Goal: Task Accomplishment & Management: Use online tool/utility

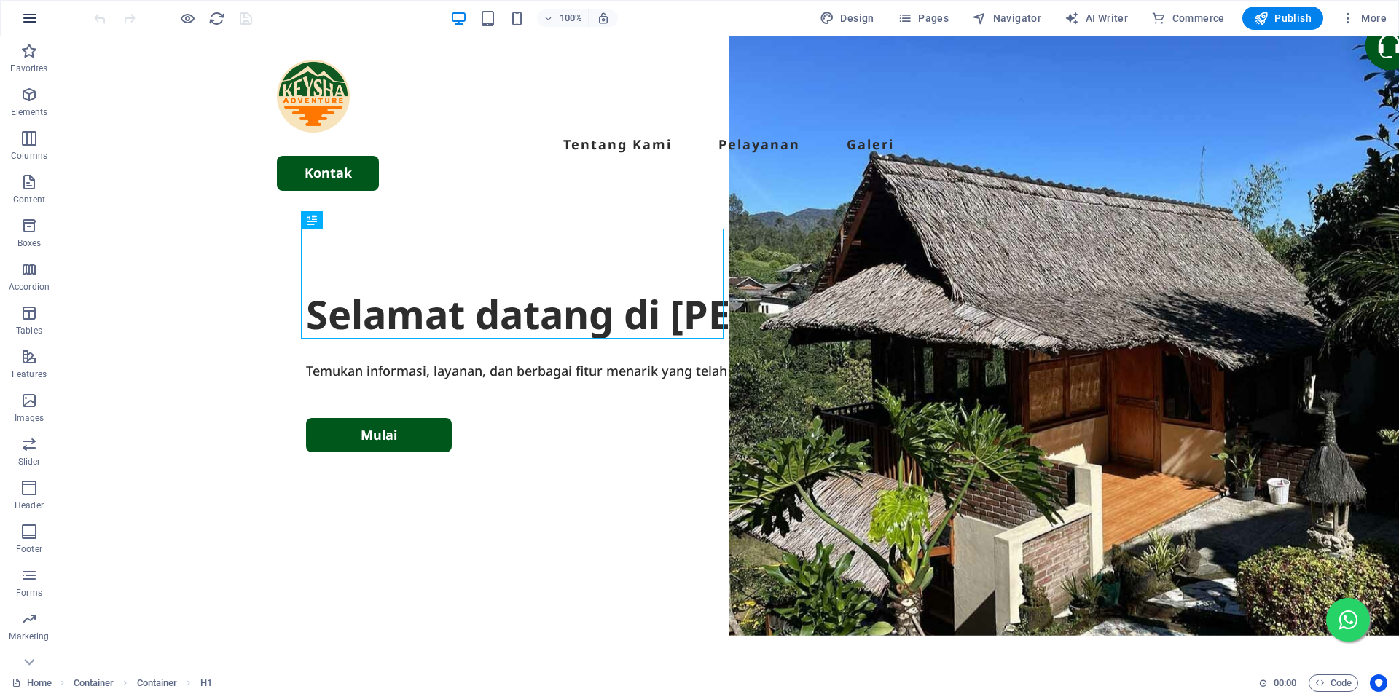
click at [34, 19] on icon "button" at bounding box center [29, 17] width 17 height 17
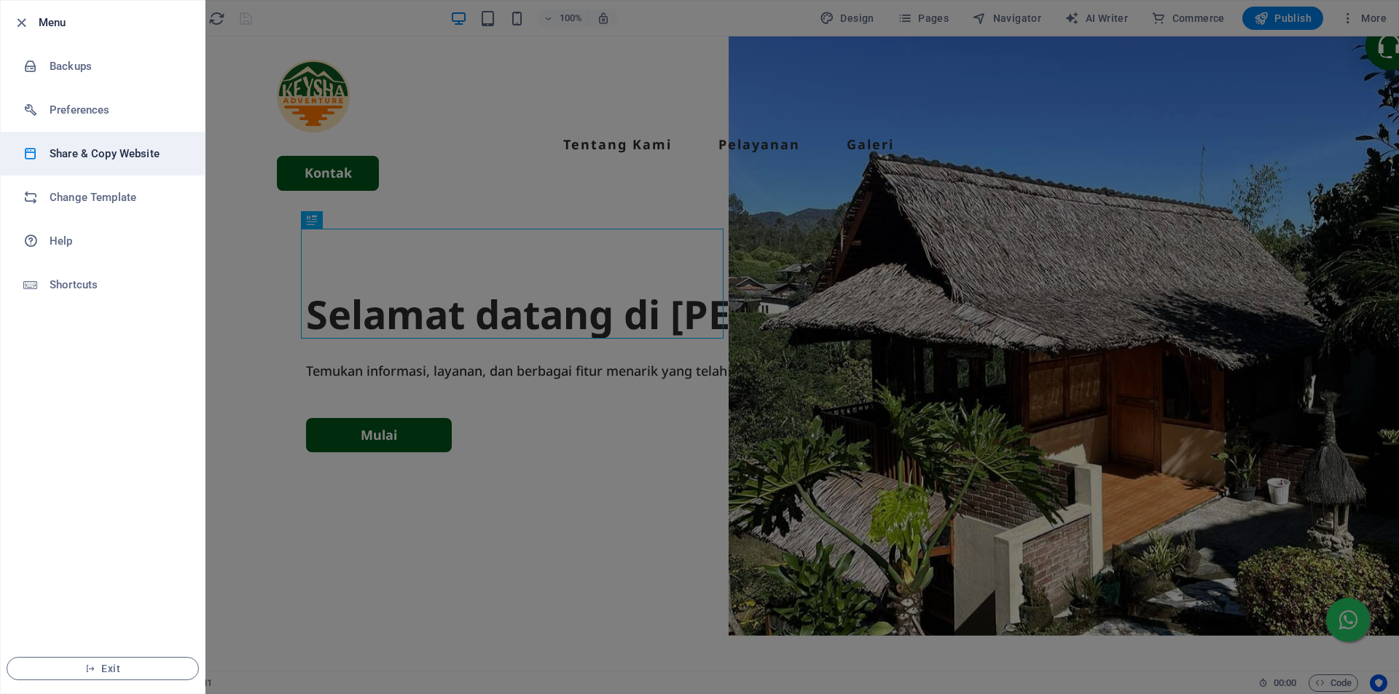
click at [85, 144] on li "Share & Copy Website" at bounding box center [103, 154] width 204 height 44
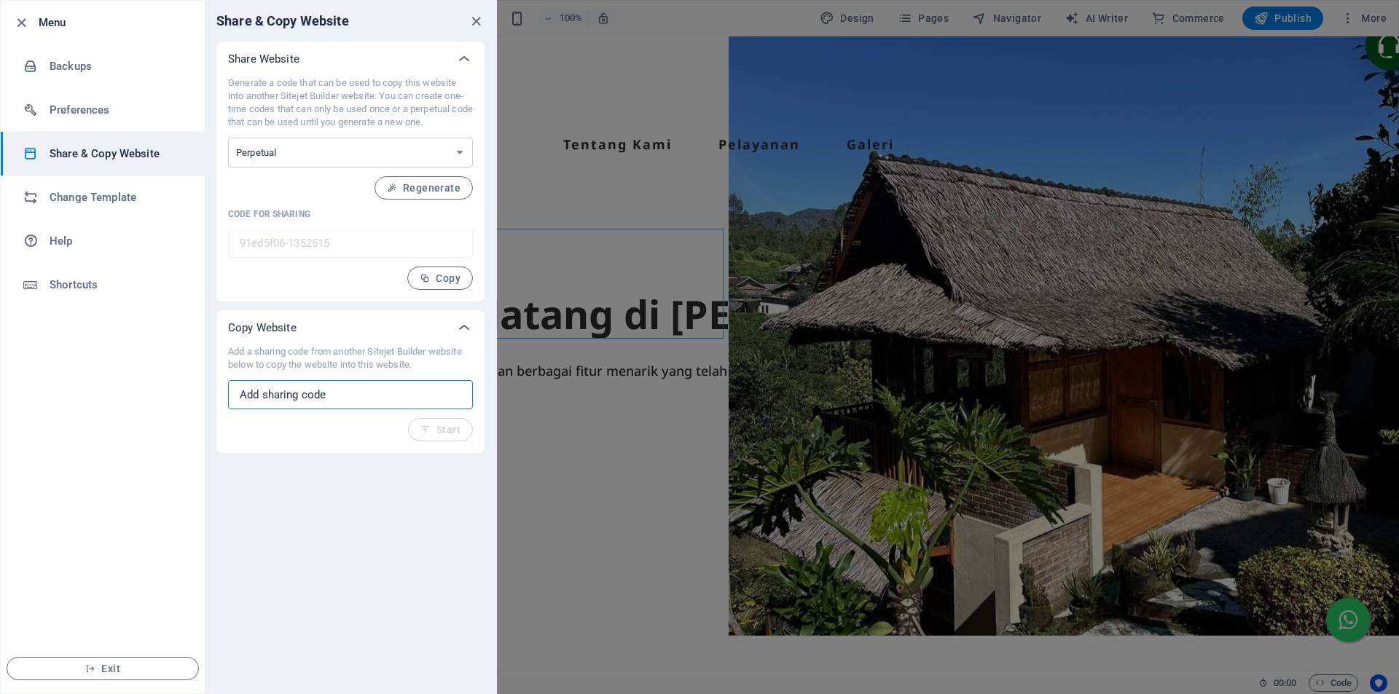
click at [407, 392] on input "text" at bounding box center [350, 394] width 245 height 29
click at [446, 152] on select "One-time Perpetual" at bounding box center [350, 153] width 245 height 30
click at [444, 153] on select "One-time Perpetual" at bounding box center [350, 153] width 245 height 30
click at [432, 281] on span "Copy" at bounding box center [440, 278] width 41 height 12
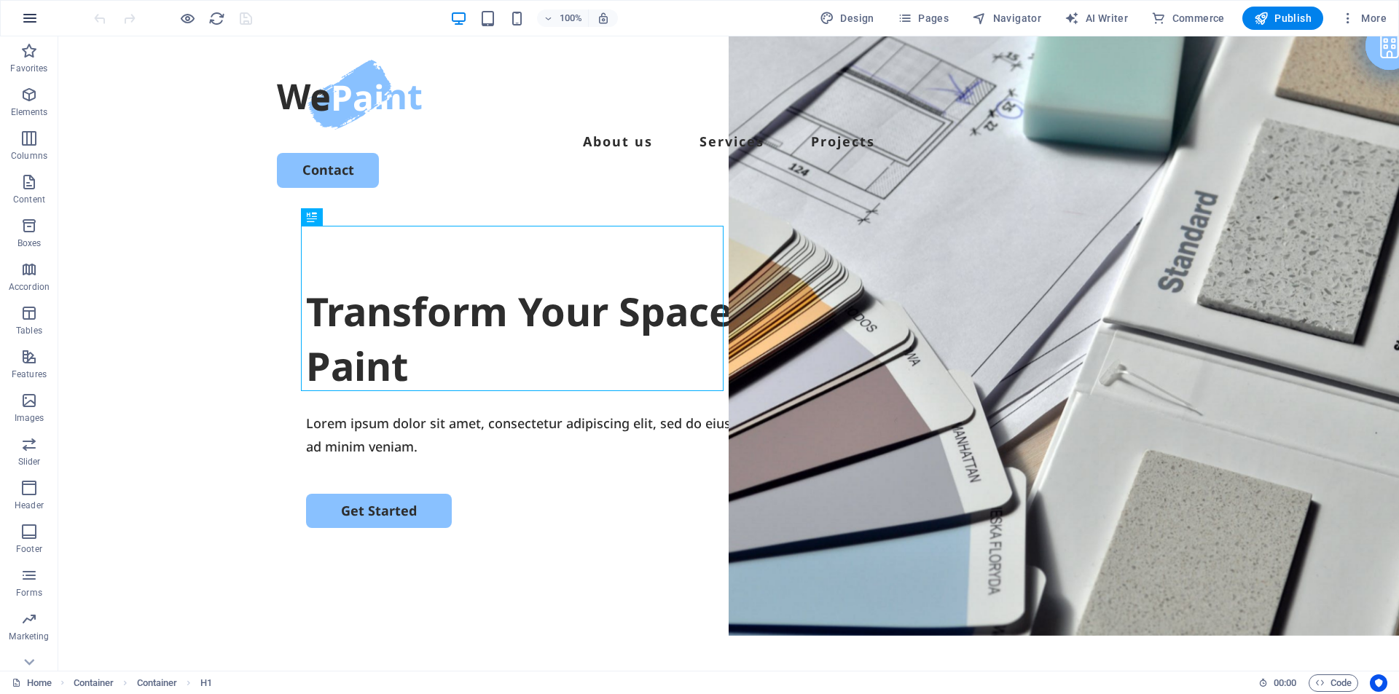
click at [23, 22] on icon "button" at bounding box center [29, 17] width 17 height 17
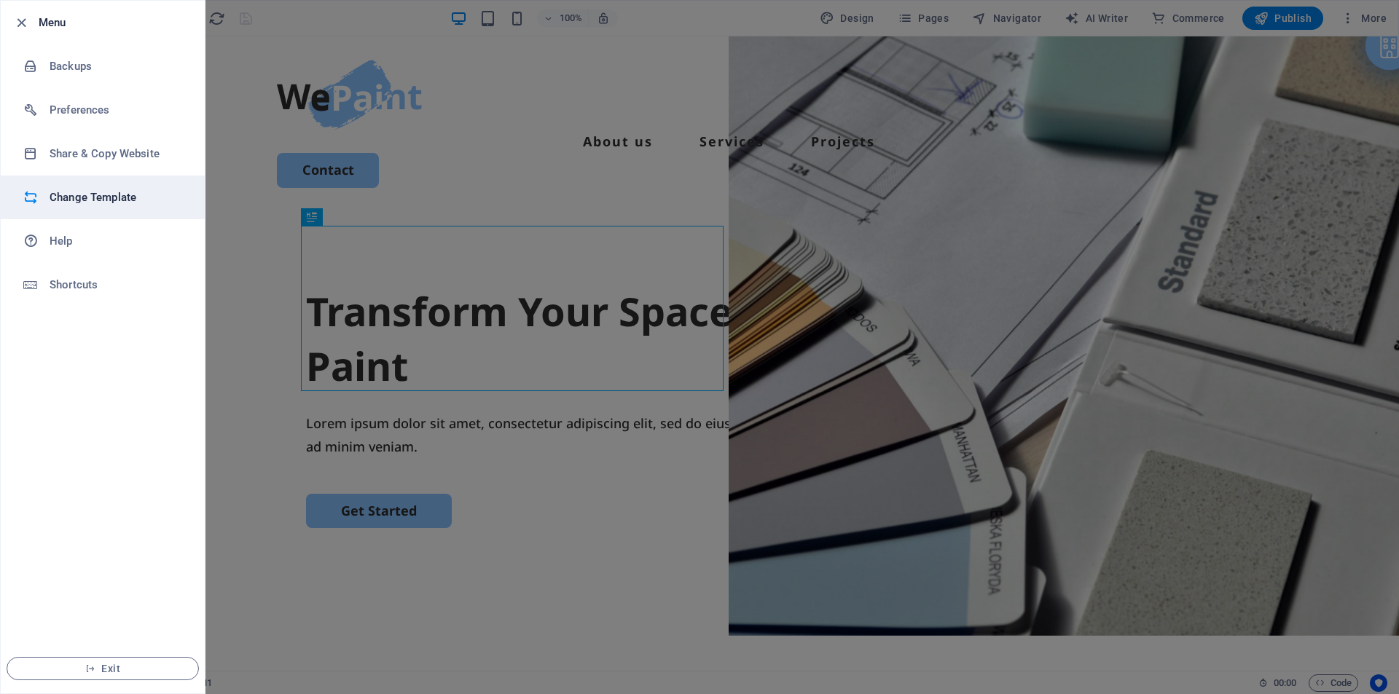
click at [144, 194] on h6 "Change Template" at bounding box center [117, 197] width 135 height 17
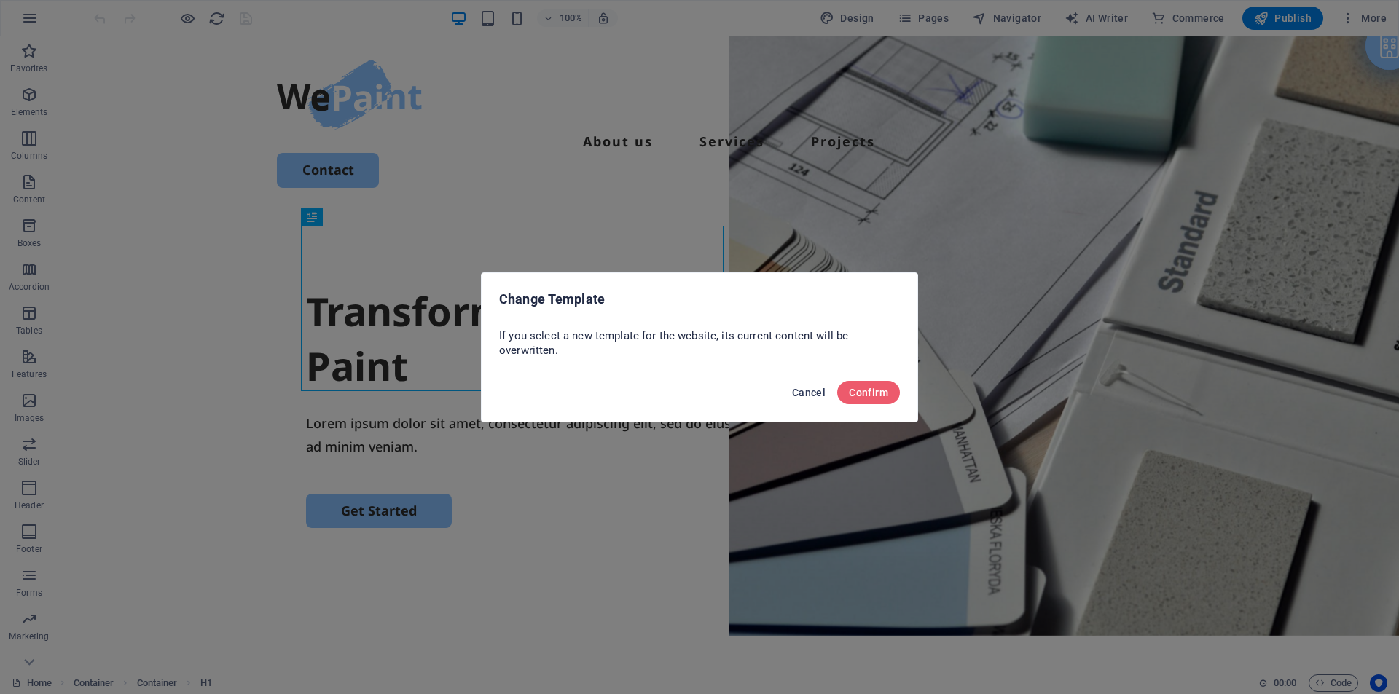
click at [820, 388] on span "Cancel" at bounding box center [809, 393] width 34 height 12
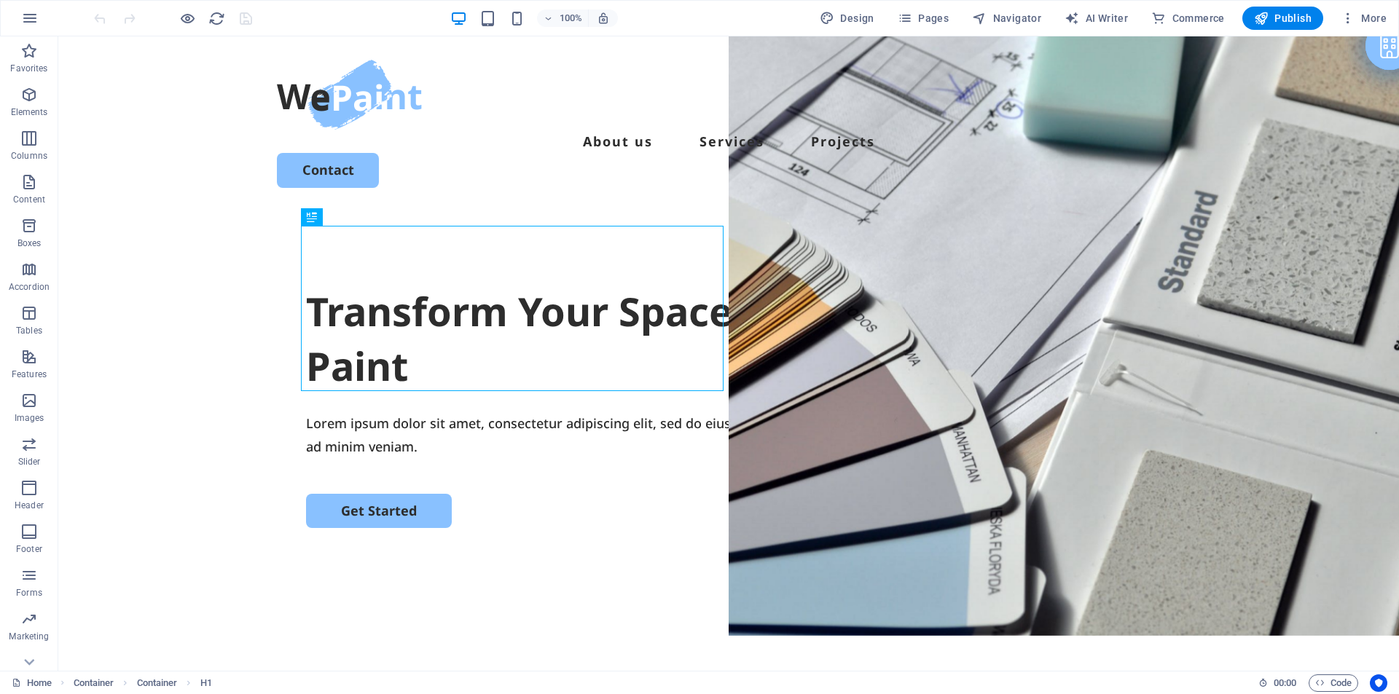
click at [15, 7] on div "100% Design Pages Navigator AI Writer Commerce Publish More" at bounding box center [699, 18] width 1397 height 35
click at [22, 15] on icon "button" at bounding box center [29, 17] width 17 height 17
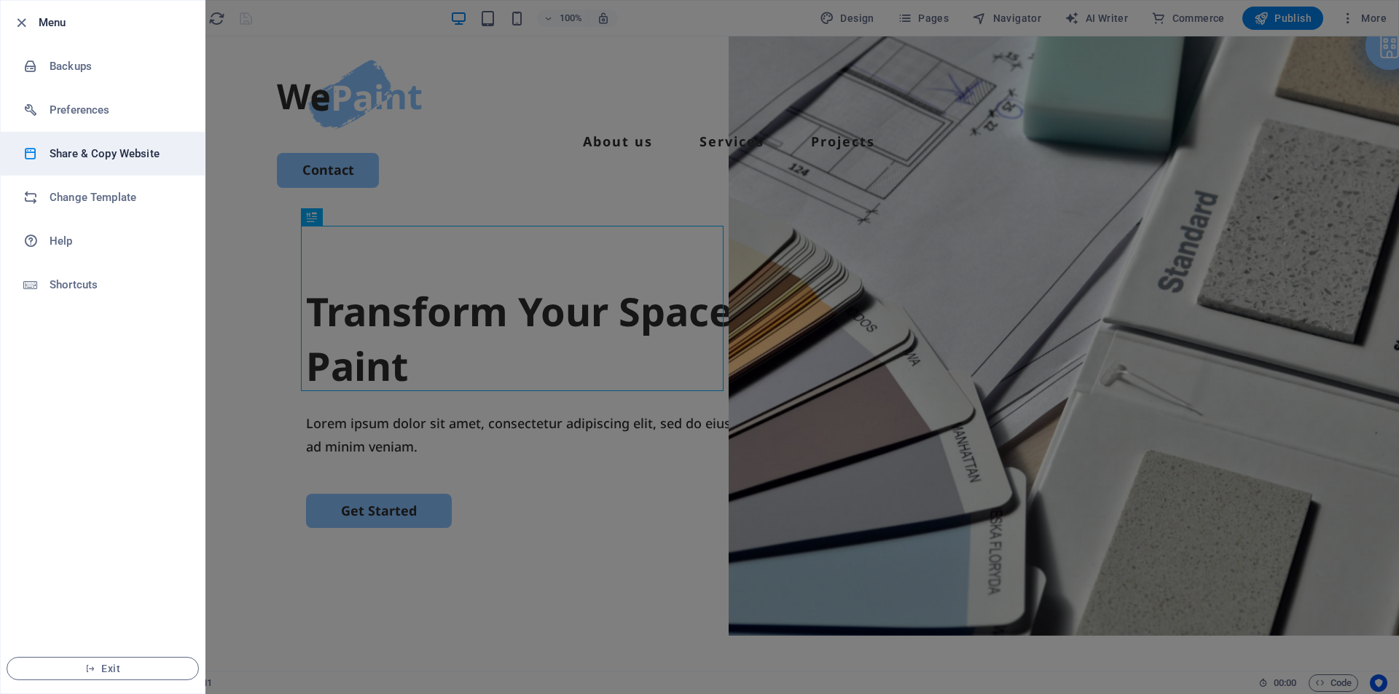
click at [114, 165] on li "Share & Copy Website" at bounding box center [103, 154] width 204 height 44
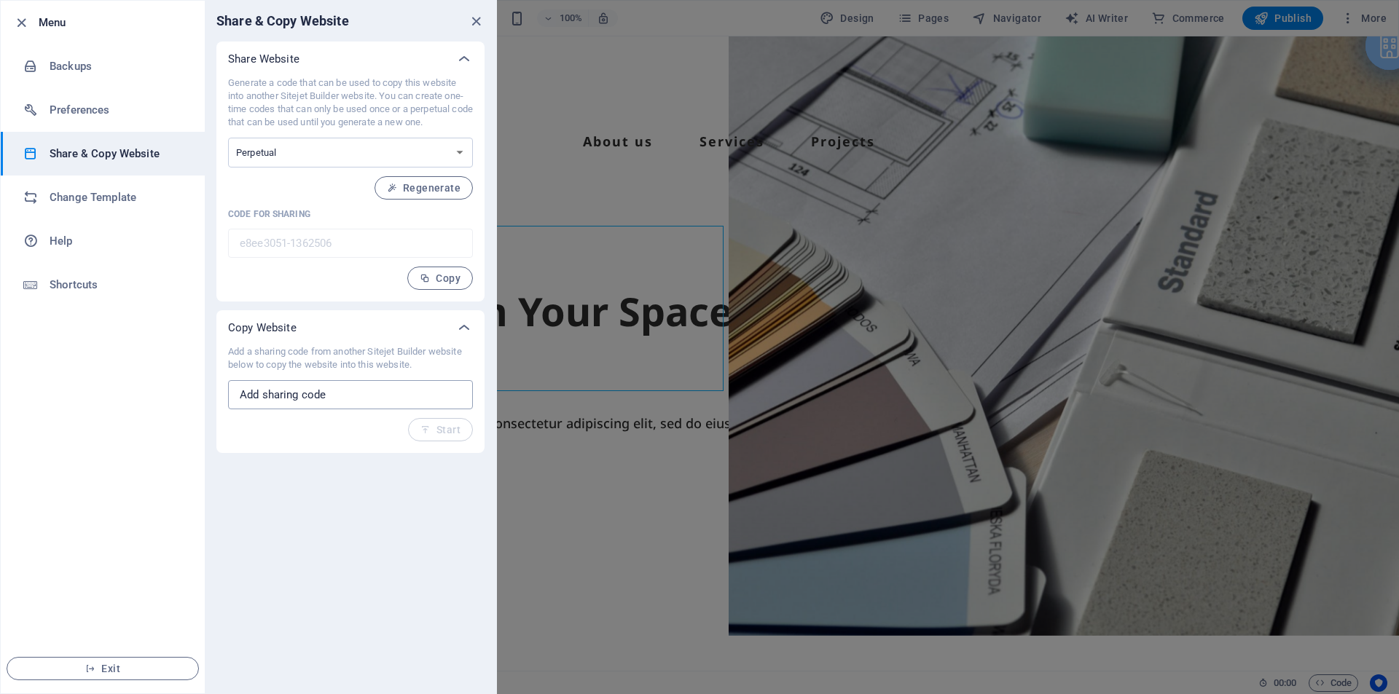
click at [351, 394] on input "text" at bounding box center [350, 394] width 245 height 29
paste input "91ed5f06-1352515"
type input "91ed5f06-1352515"
click at [430, 427] on icon "button" at bounding box center [425, 430] width 10 height 10
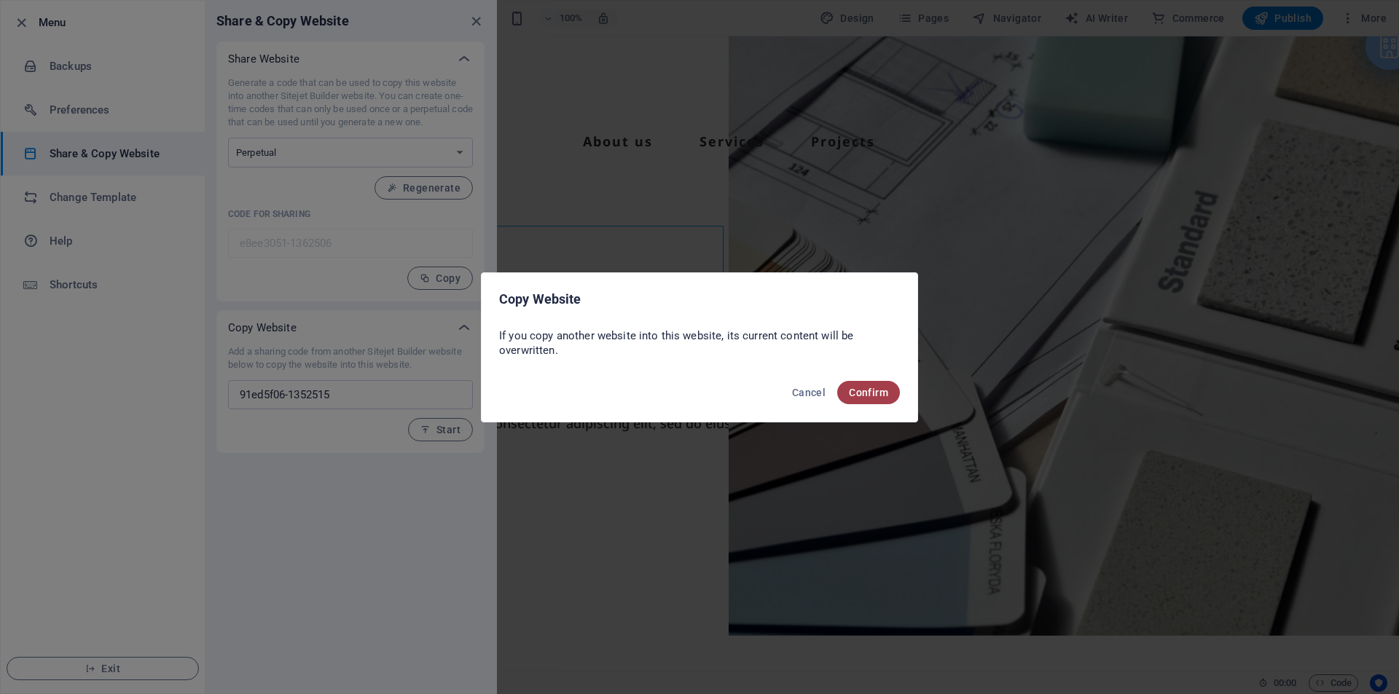
click at [895, 395] on button "Confirm" at bounding box center [868, 392] width 63 height 23
click at [884, 394] on span "Confirm" at bounding box center [868, 393] width 39 height 12
click at [867, 391] on span "Confirm" at bounding box center [859, 393] width 57 height 12
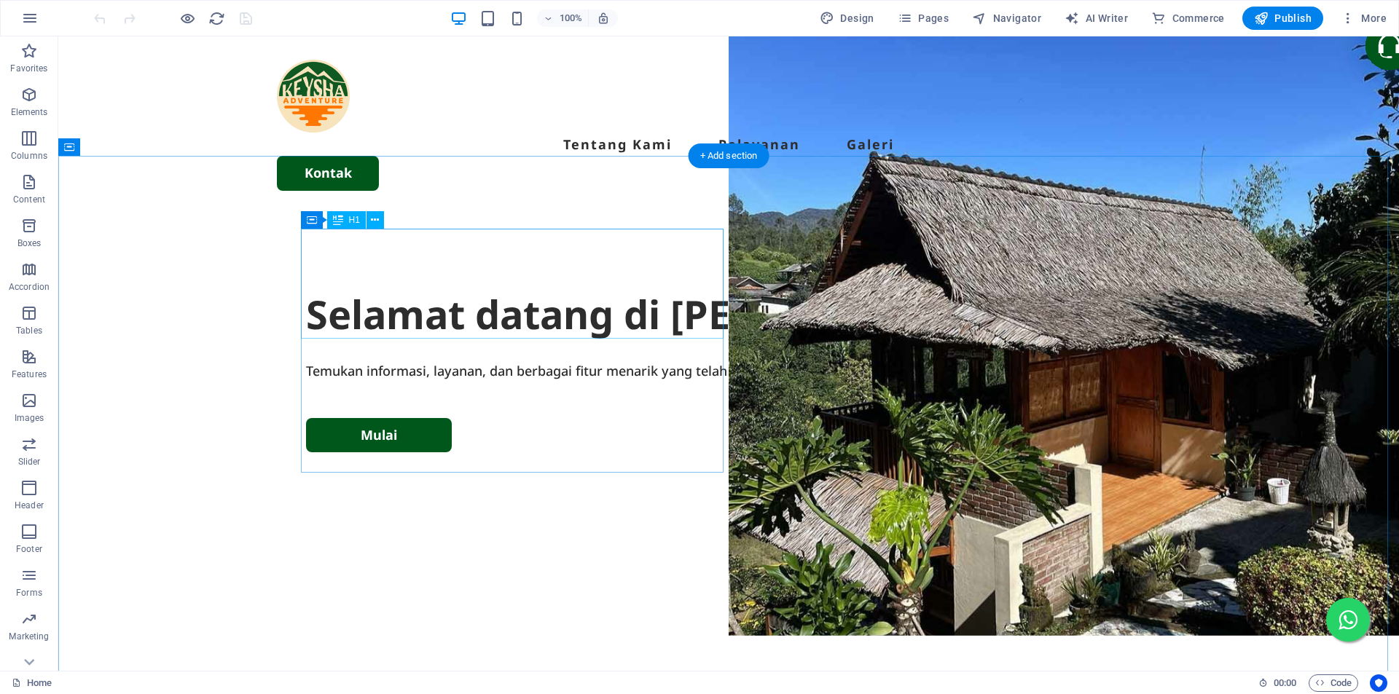
click at [578, 306] on div "Selamat datang di [PERSON_NAME]" at bounding box center [728, 314] width 845 height 55
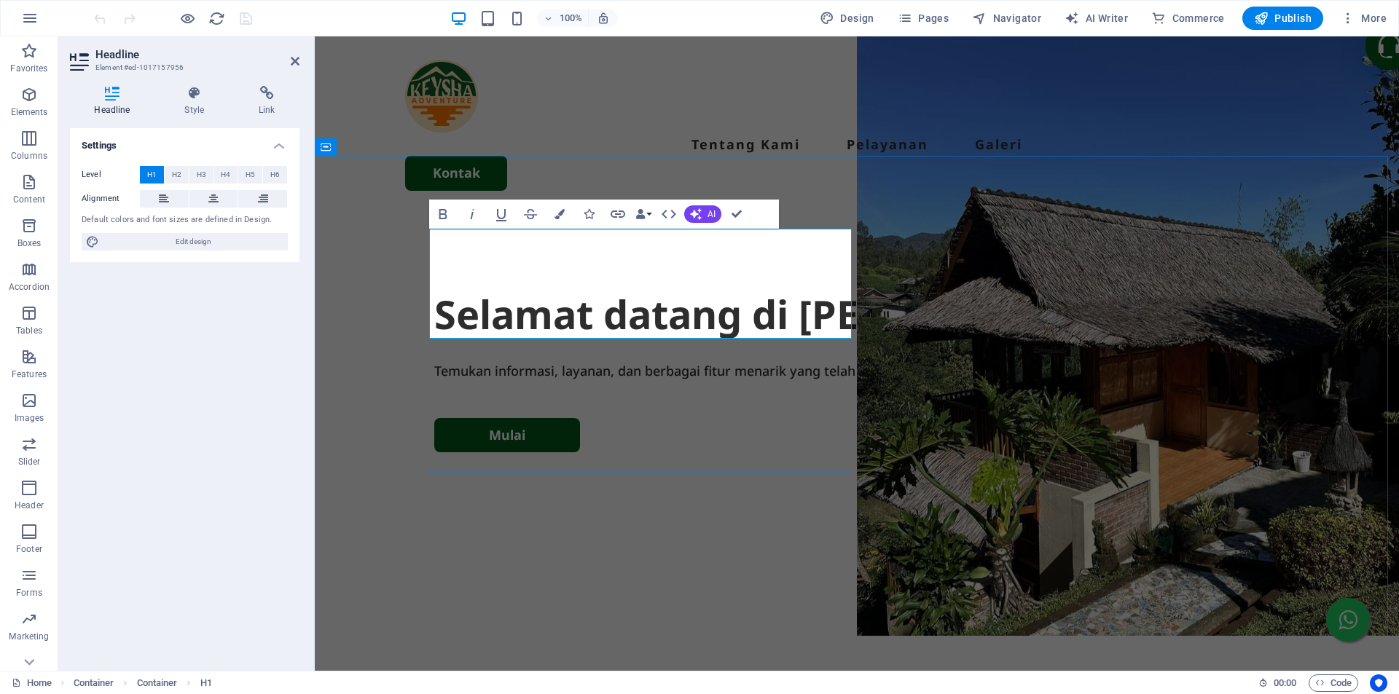
click at [704, 314] on h1 "Selamat datang di [PERSON_NAME]" at bounding box center [856, 314] width 845 height 55
drag, startPoint x: 790, startPoint y: 315, endPoint x: 429, endPoint y: 316, distance: 360.6
click at [434, 316] on h1 "Selamat datang di [PERSON_NAME]" at bounding box center [856, 314] width 845 height 55
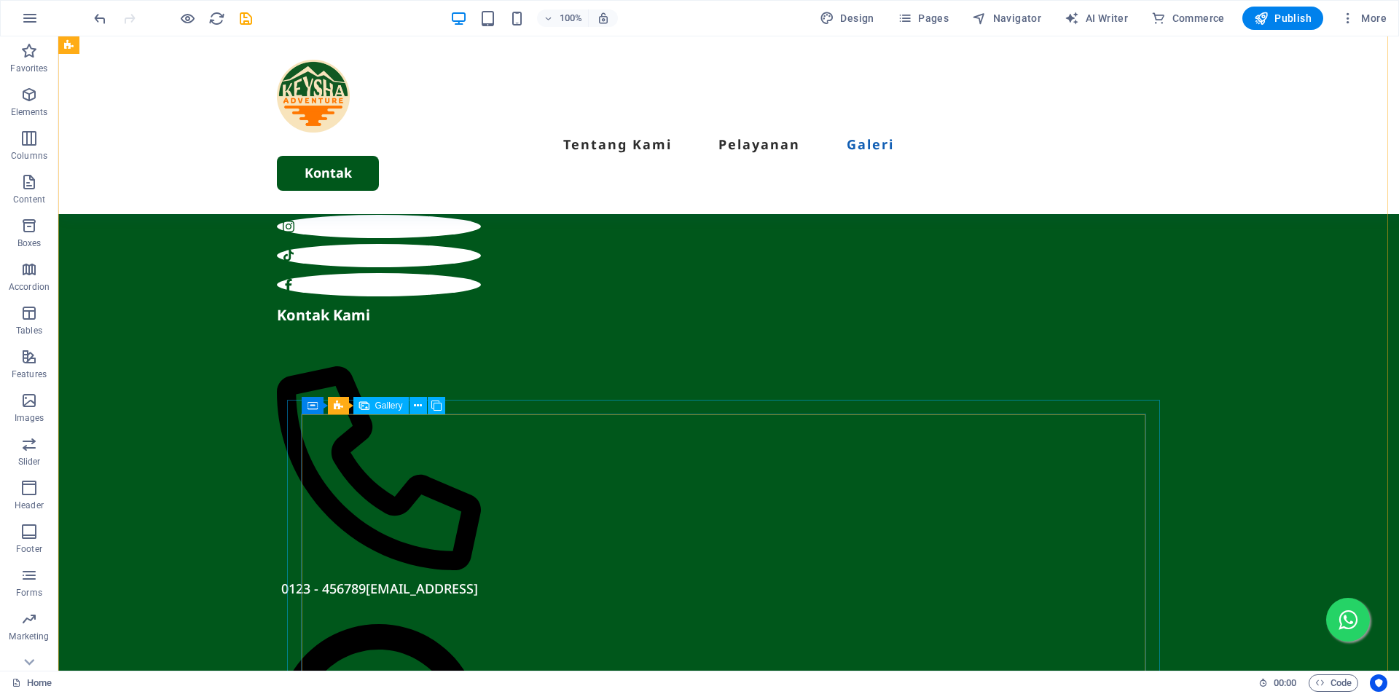
scroll to position [5464, 0]
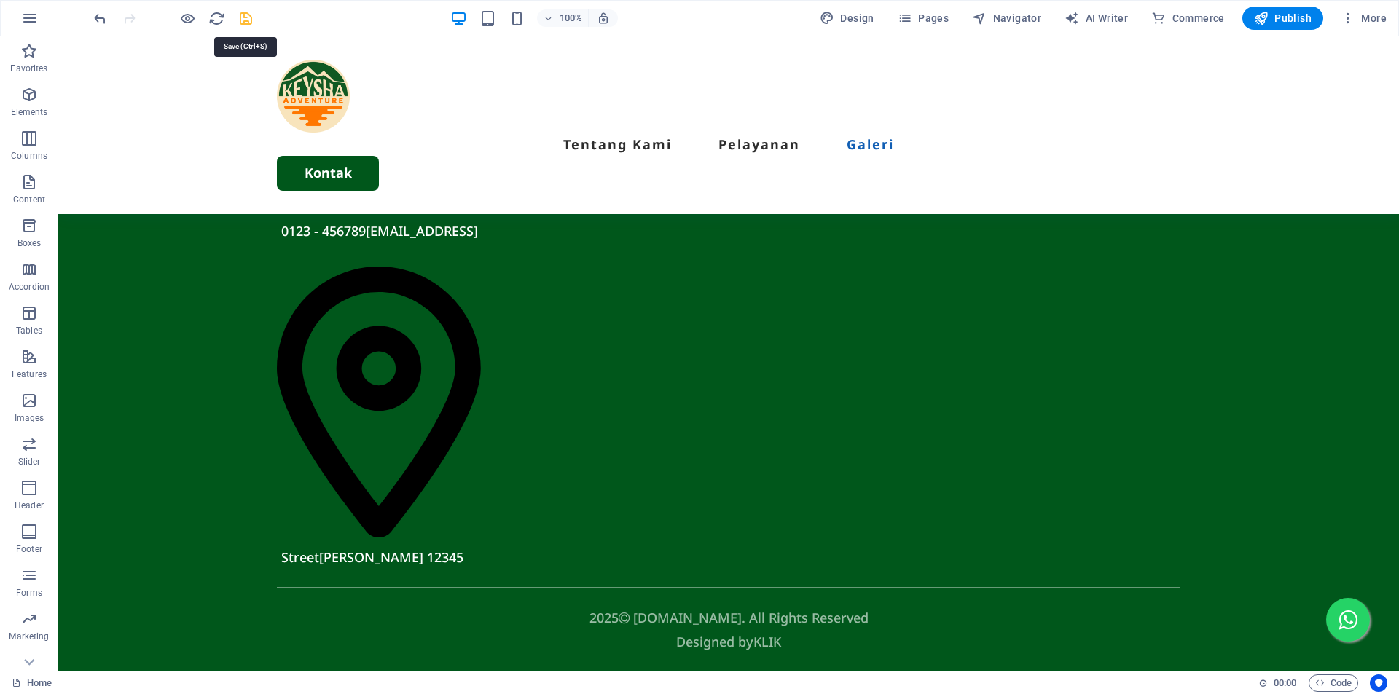
click at [244, 22] on icon "save" at bounding box center [245, 18] width 17 height 17
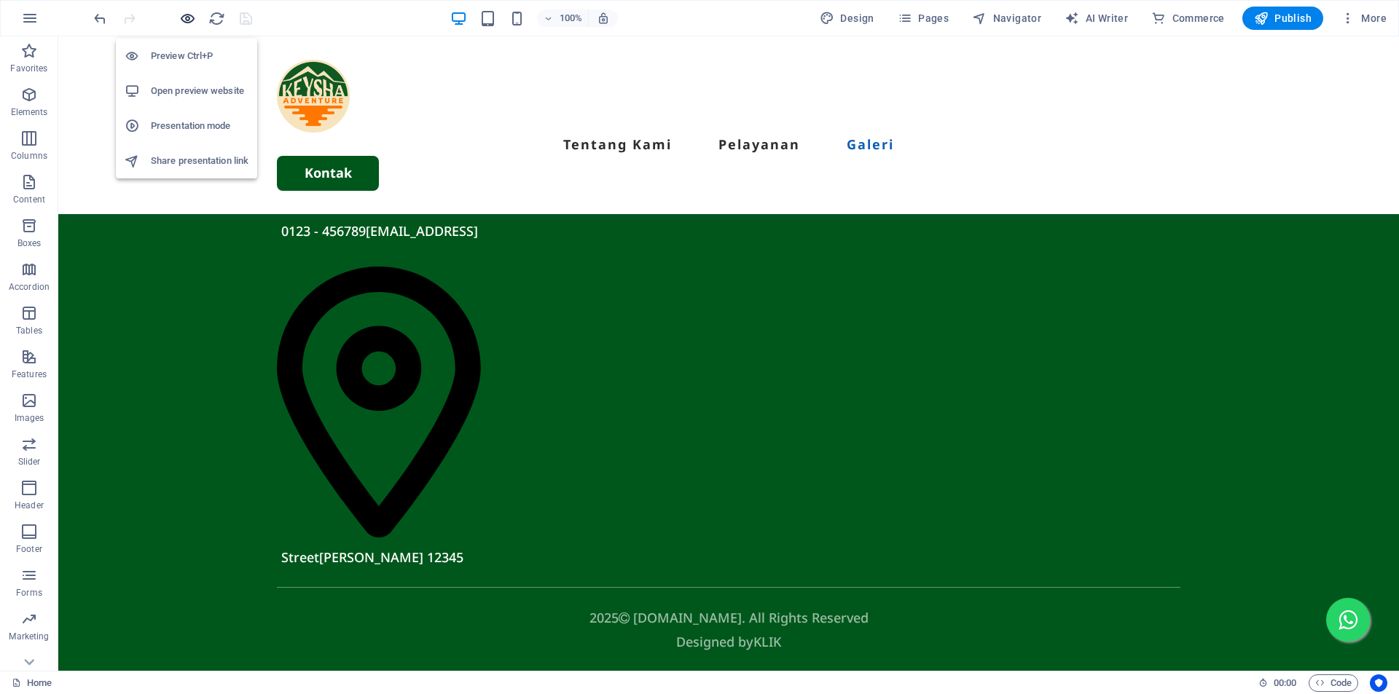
click at [185, 19] on icon "button" at bounding box center [187, 18] width 17 height 17
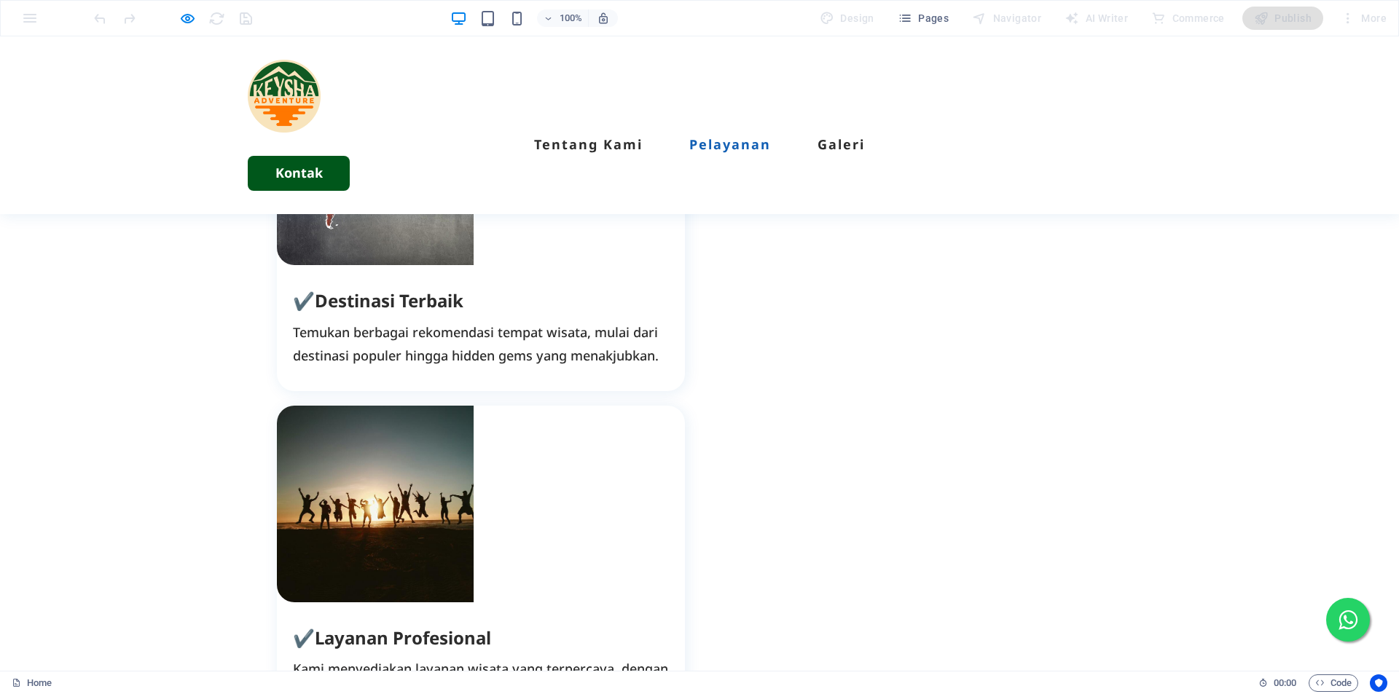
scroll to position [2191, 0]
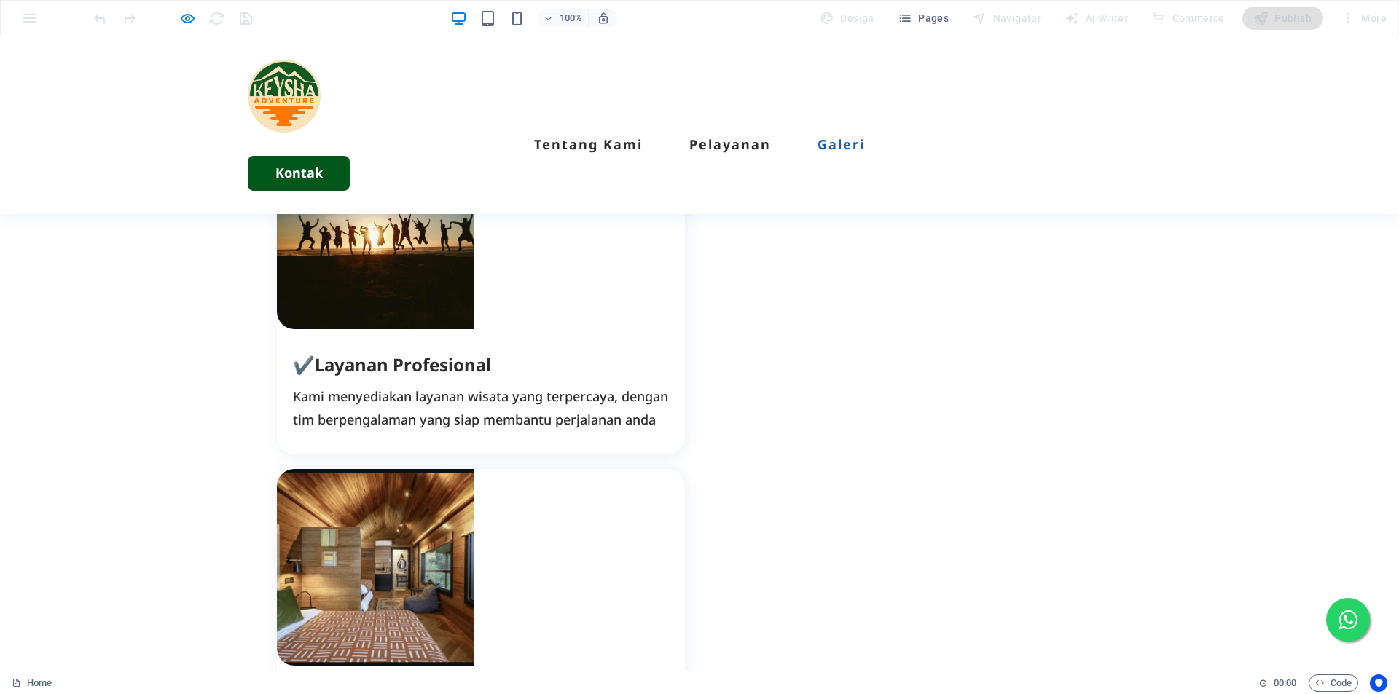
scroll to position [2963, 0]
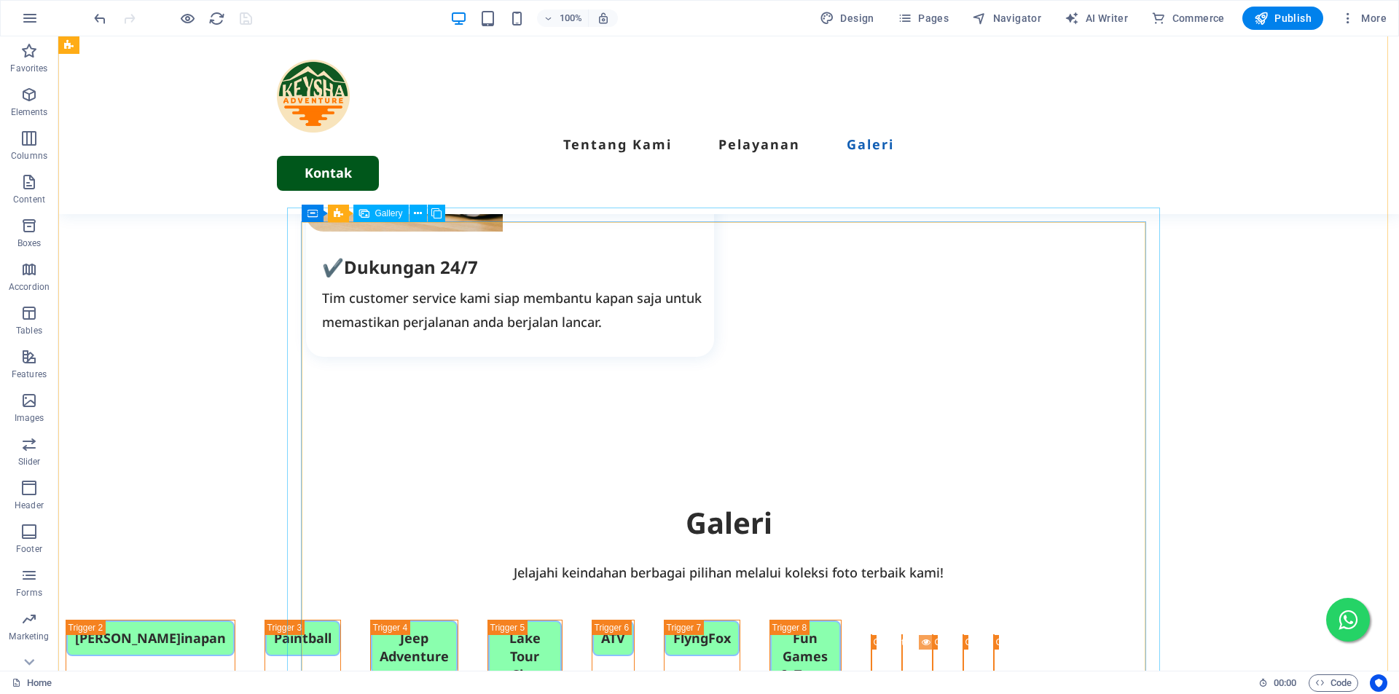
click at [902, 688] on li "Content 2" at bounding box center [902, 699] width 0 height 23
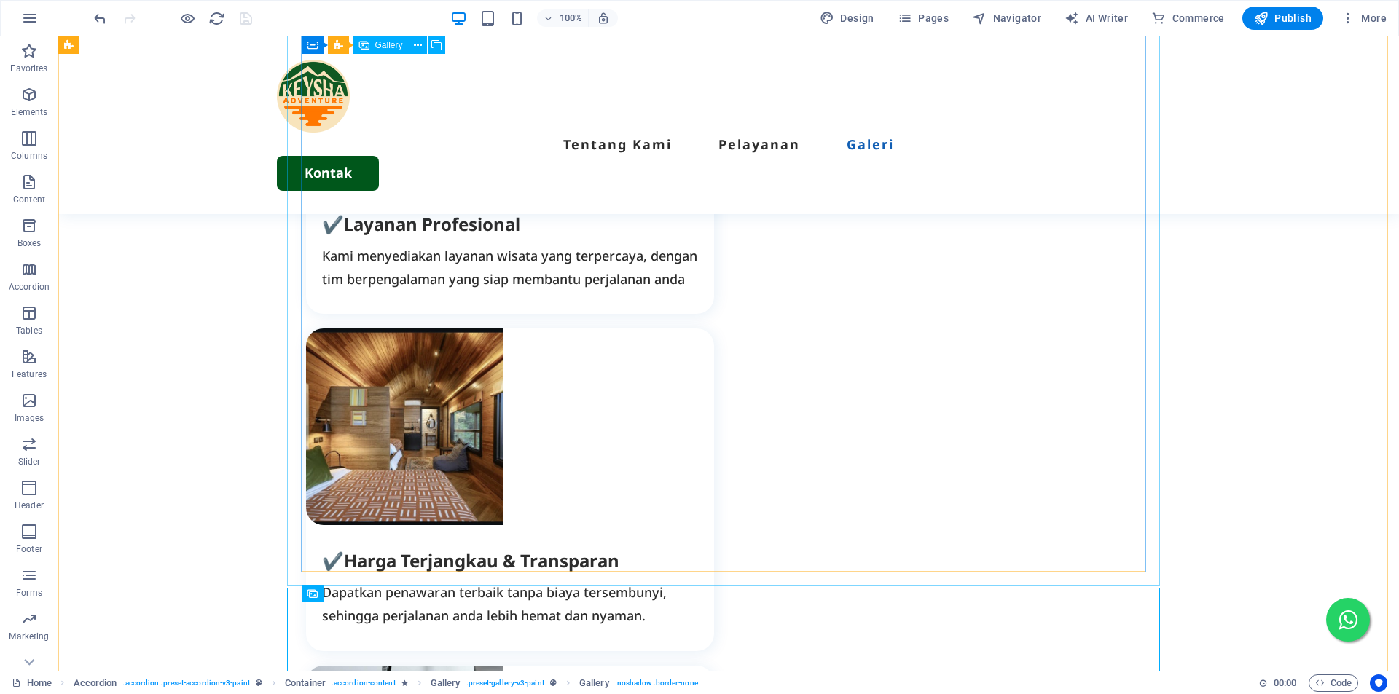
scroll to position [2307, 0]
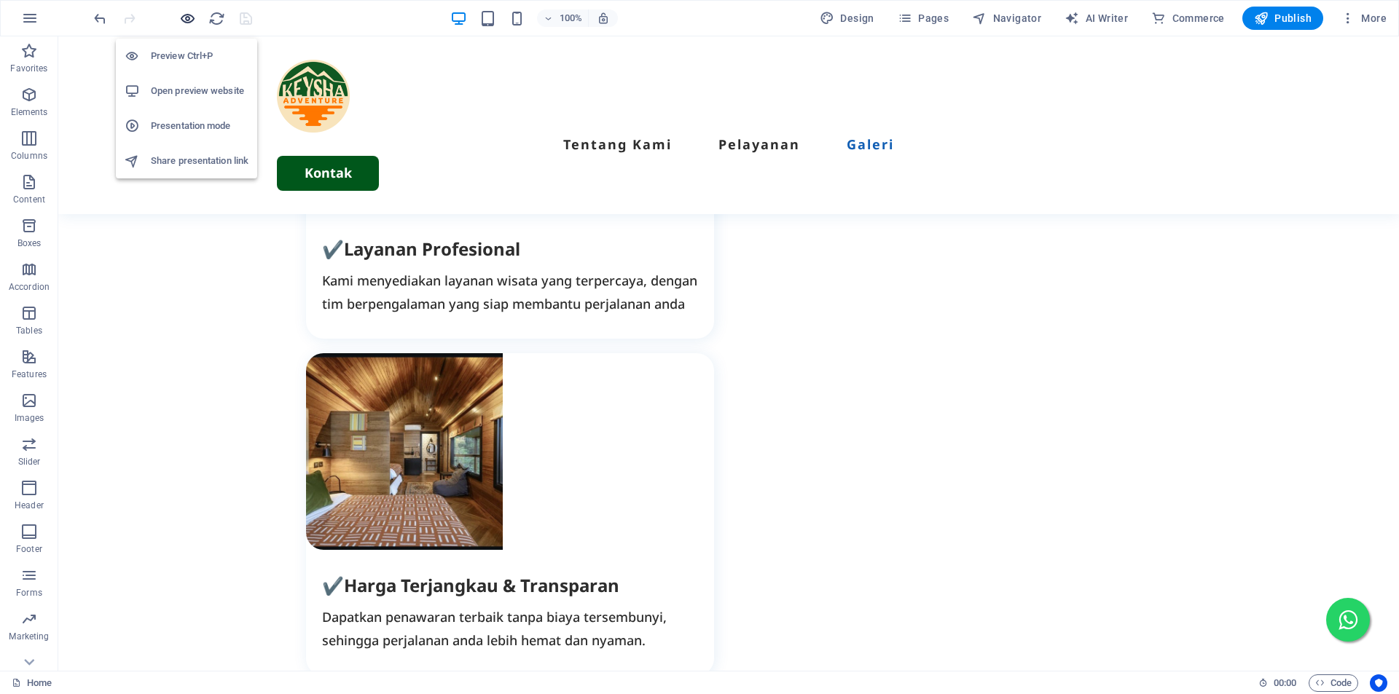
click at [185, 16] on icon "button" at bounding box center [187, 18] width 17 height 17
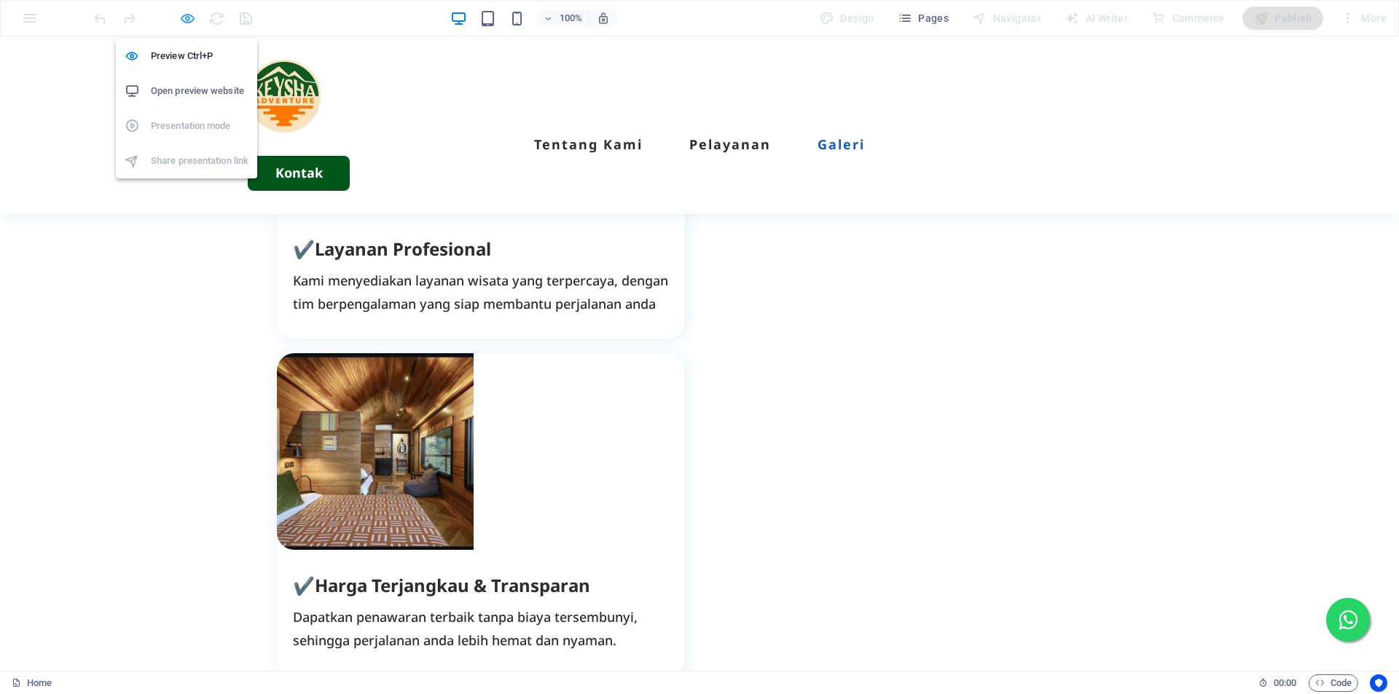
scroll to position [2238, 0]
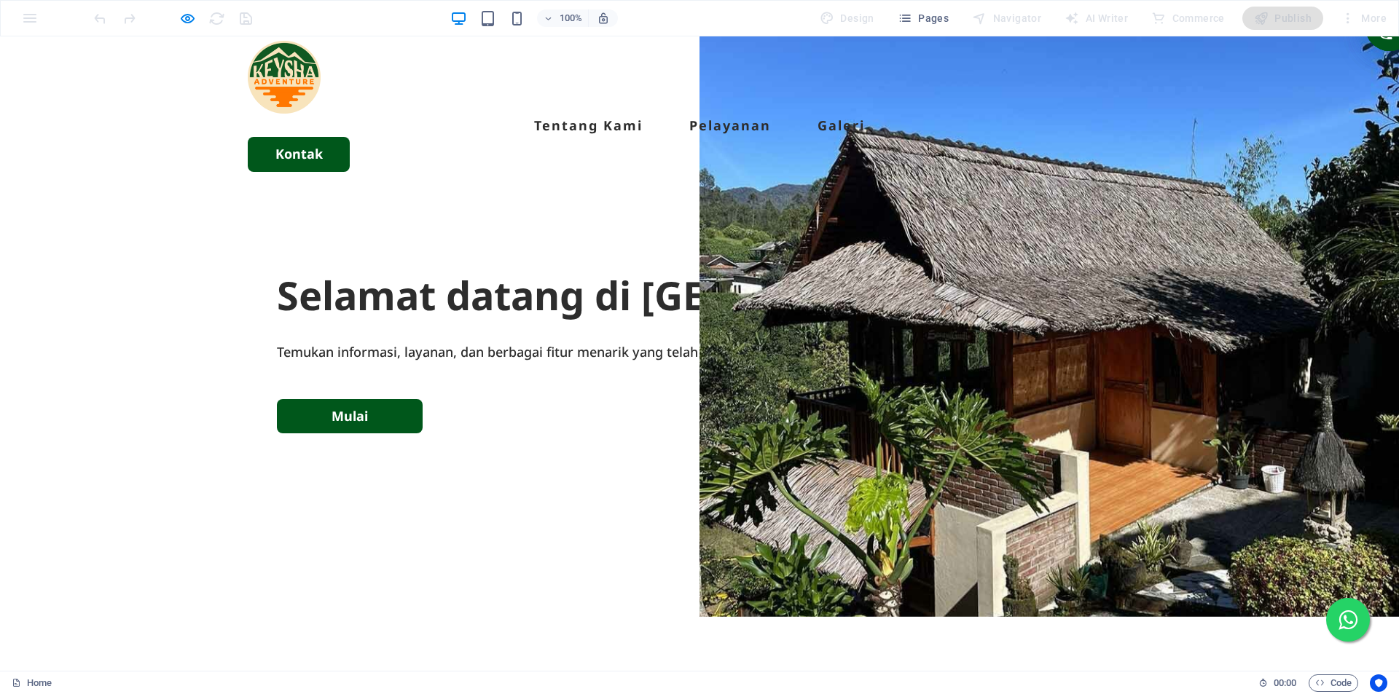
scroll to position [0, 0]
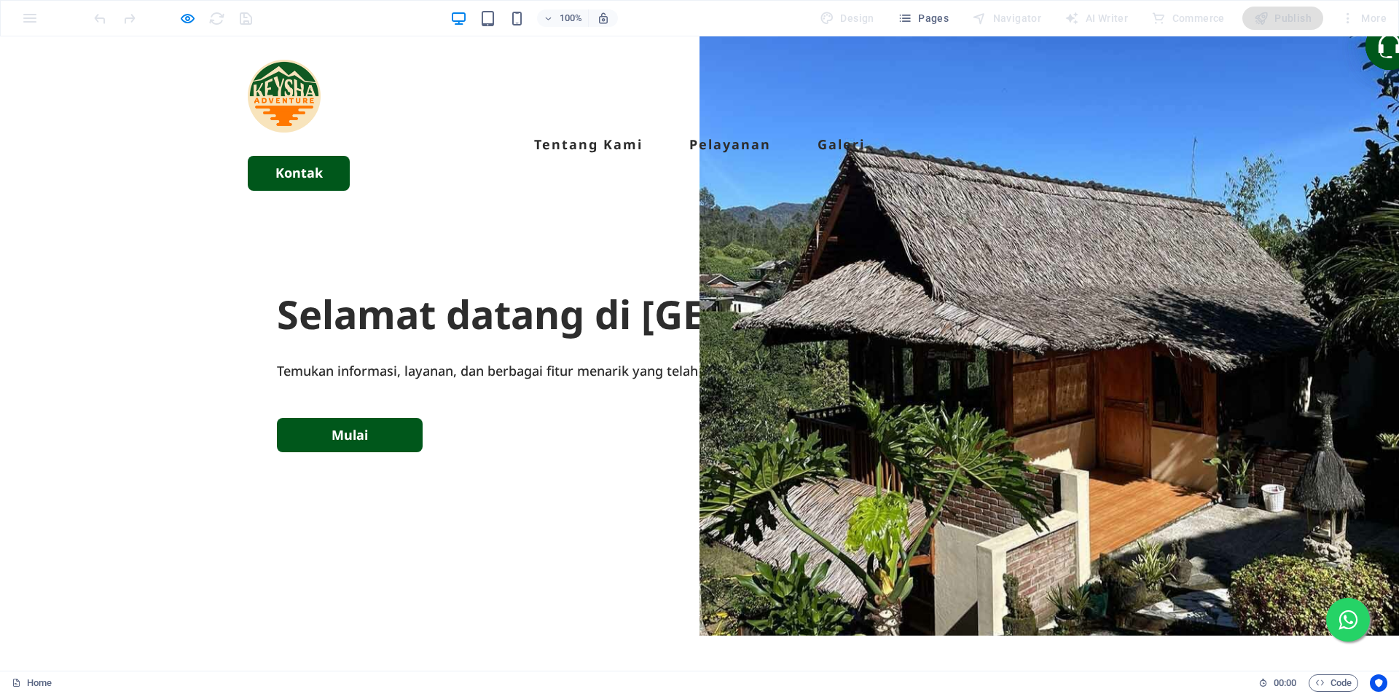
click at [190, 17] on icon "button" at bounding box center [187, 18] width 17 height 17
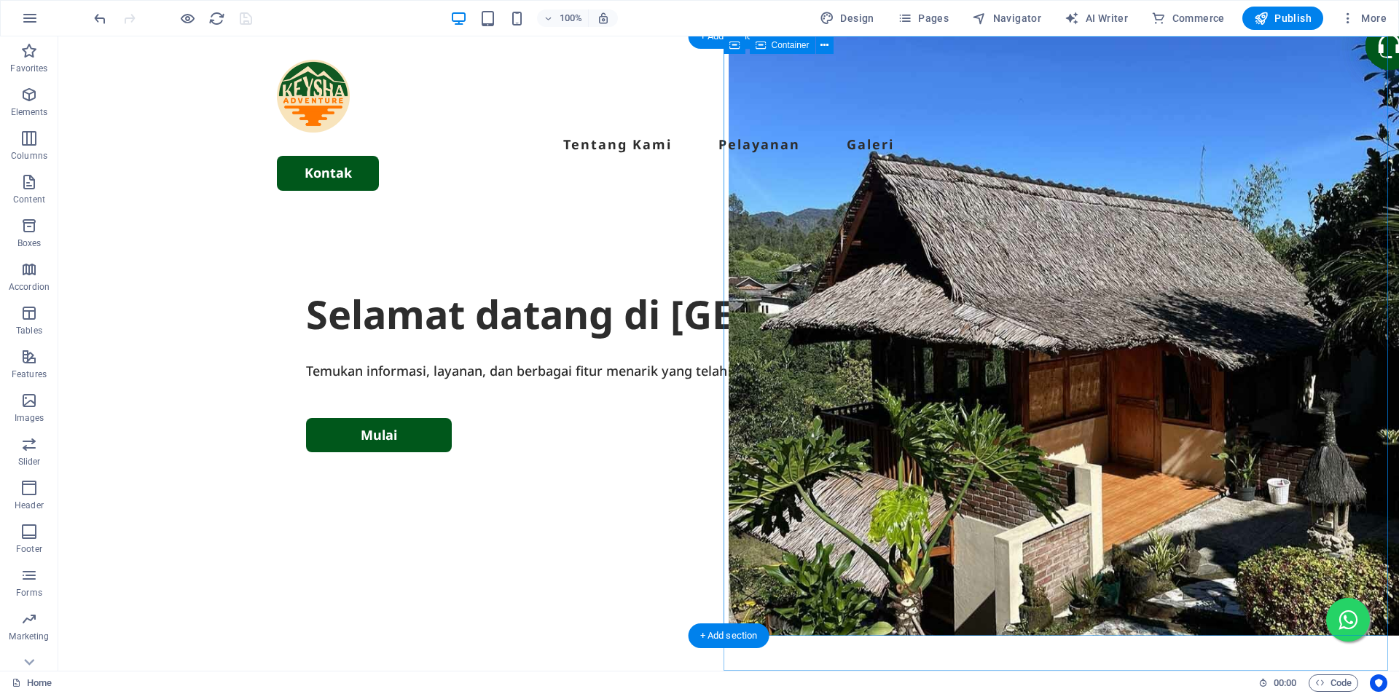
select select "vh"
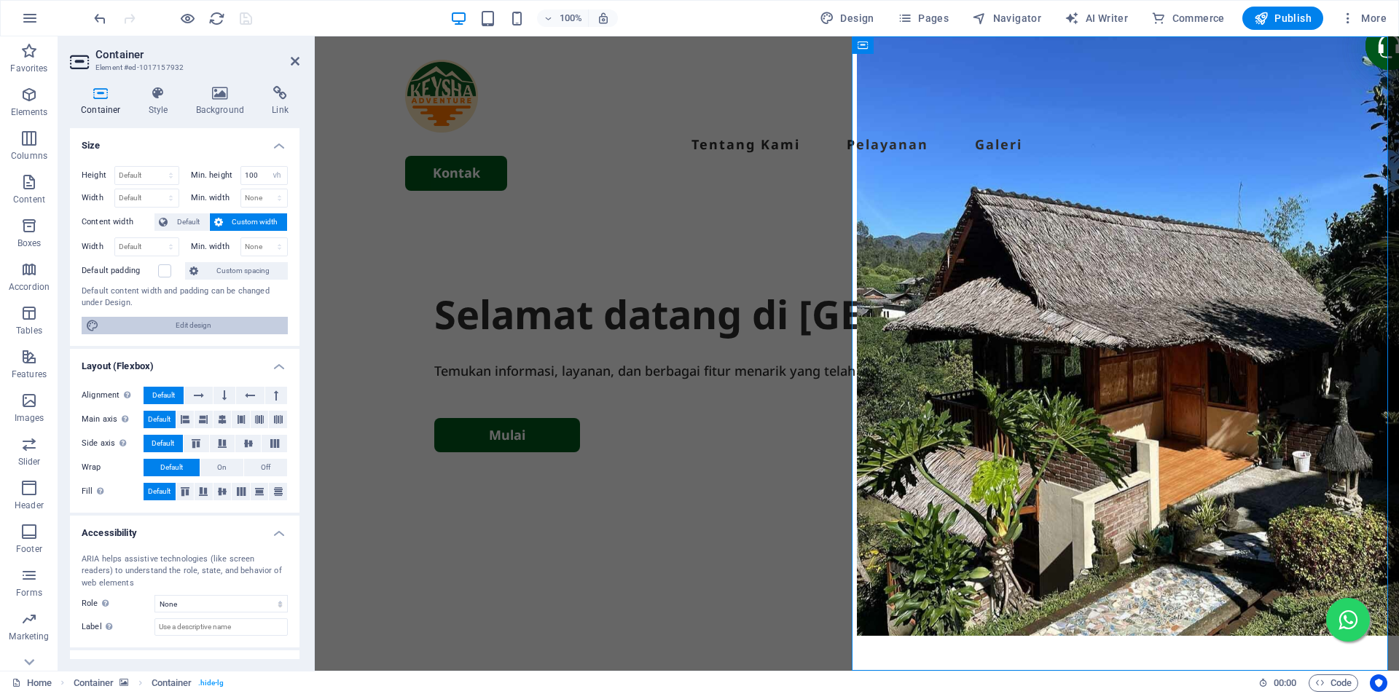
click at [202, 321] on span "Edit design" at bounding box center [193, 325] width 180 height 17
select select "rem"
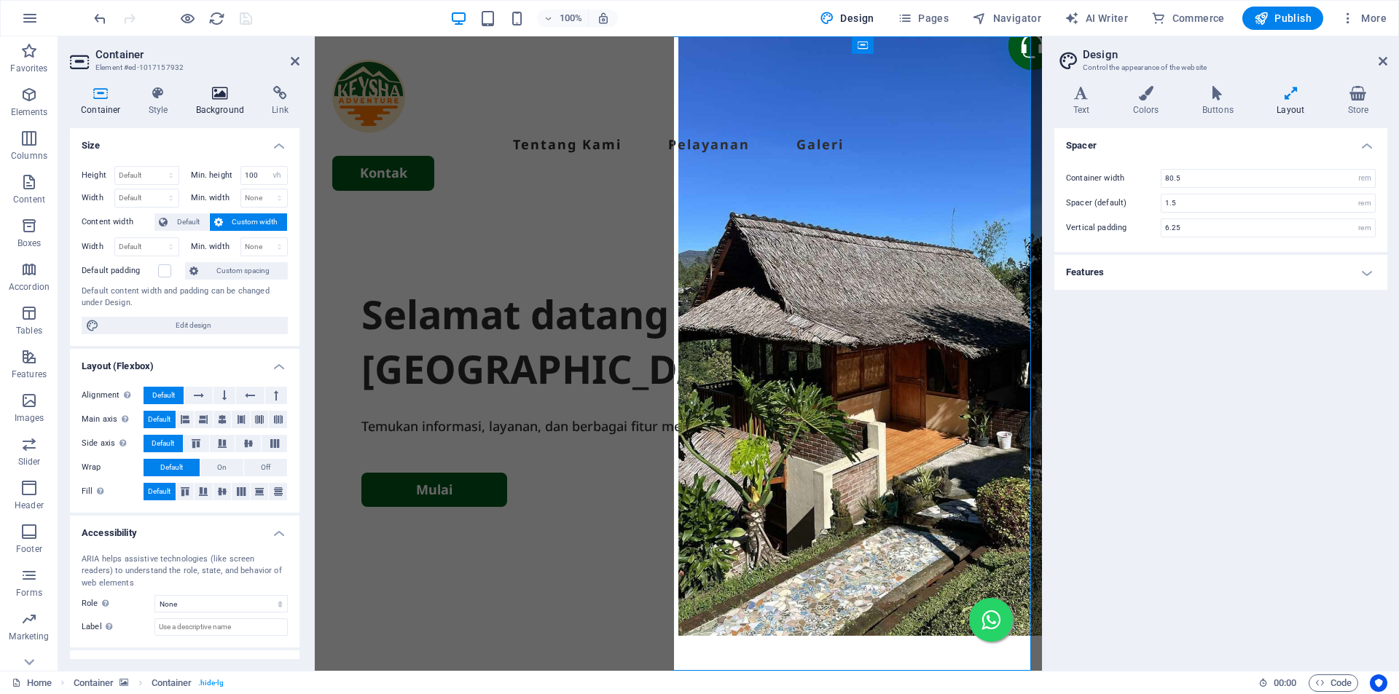
click at [201, 96] on icon at bounding box center [220, 93] width 71 height 15
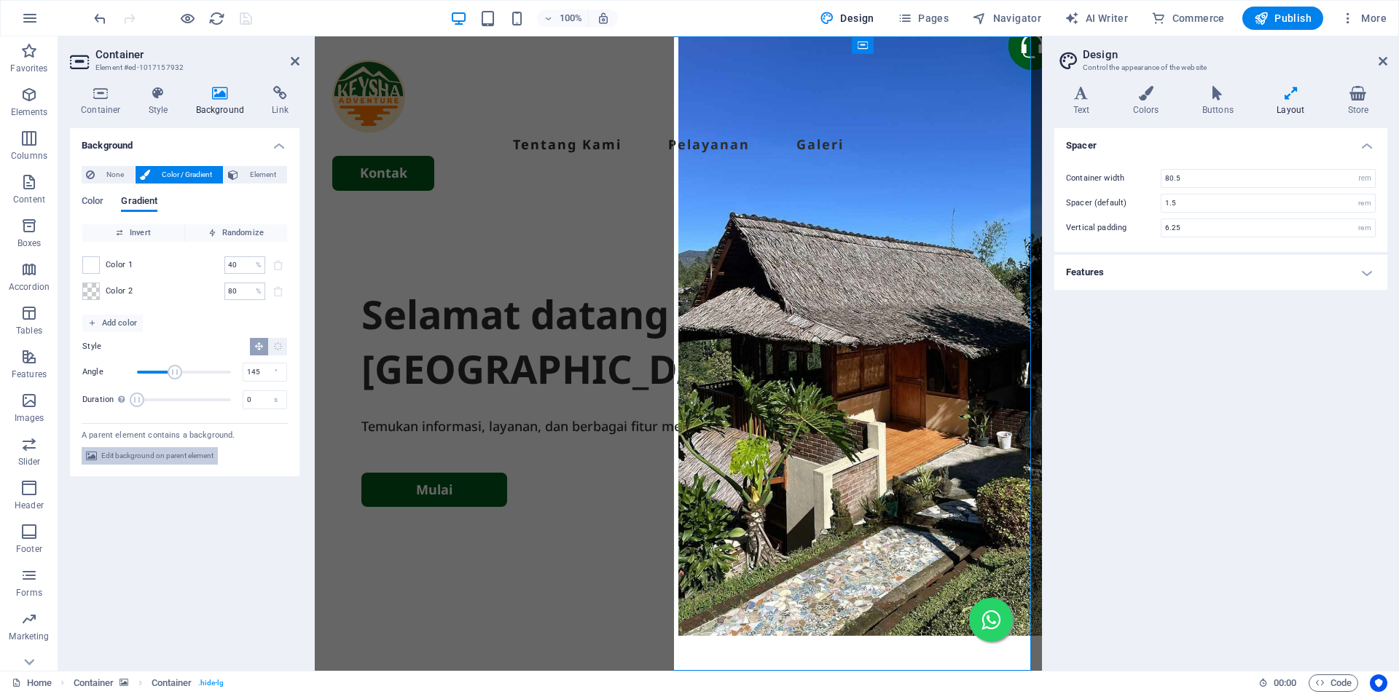
click at [176, 450] on span "Edit background on parent element" at bounding box center [157, 455] width 112 height 17
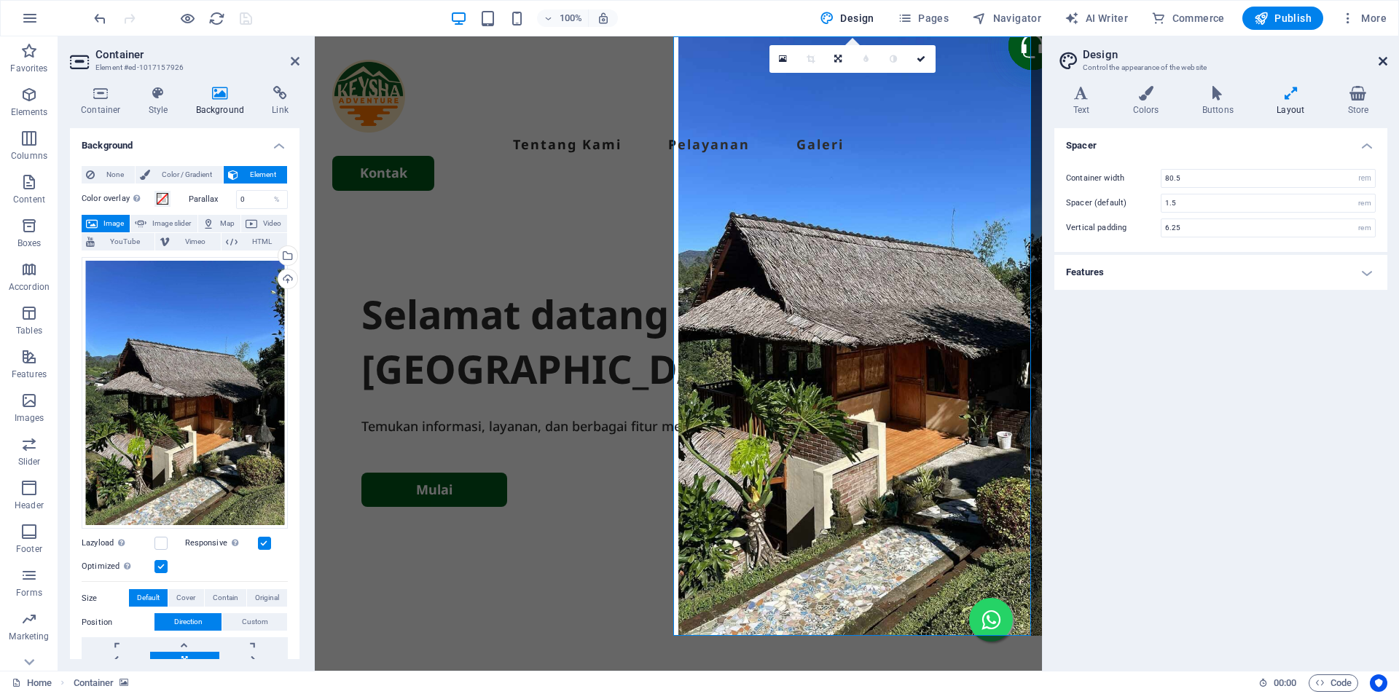
click at [1383, 63] on icon at bounding box center [1382, 61] width 9 height 12
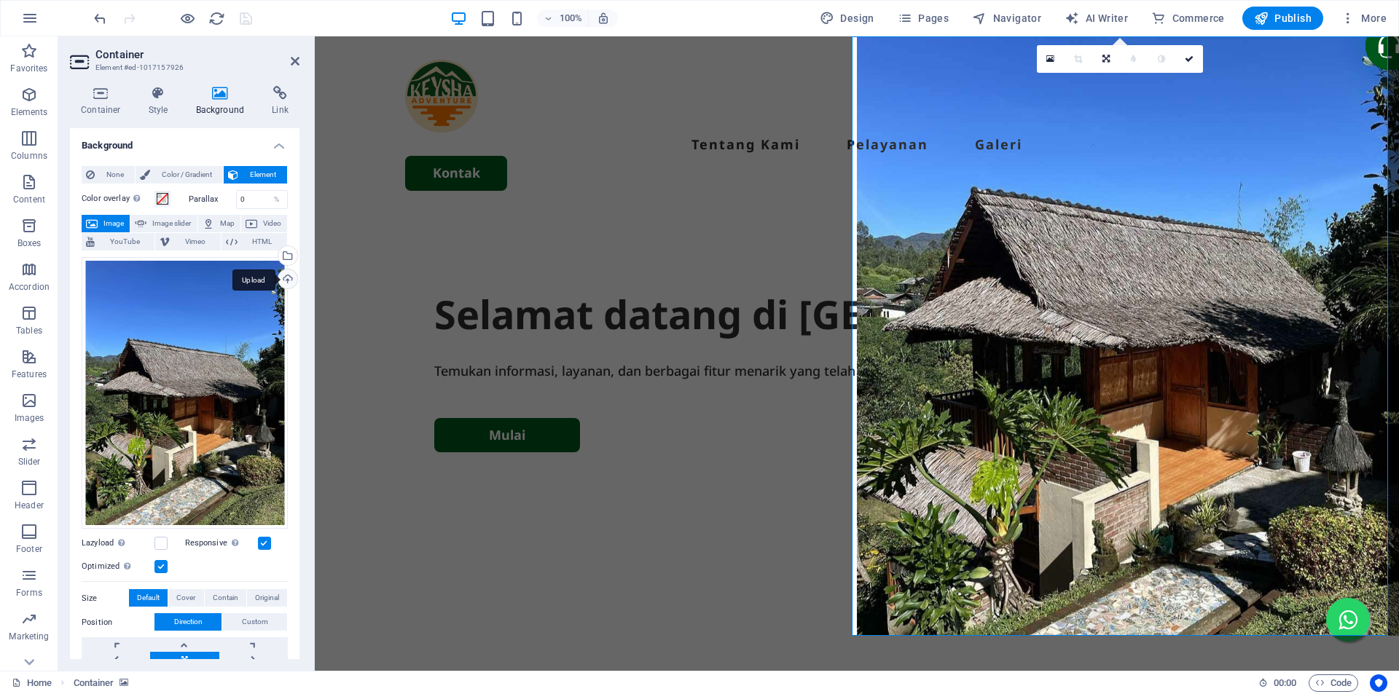
click at [288, 278] on div "Upload" at bounding box center [286, 281] width 22 height 22
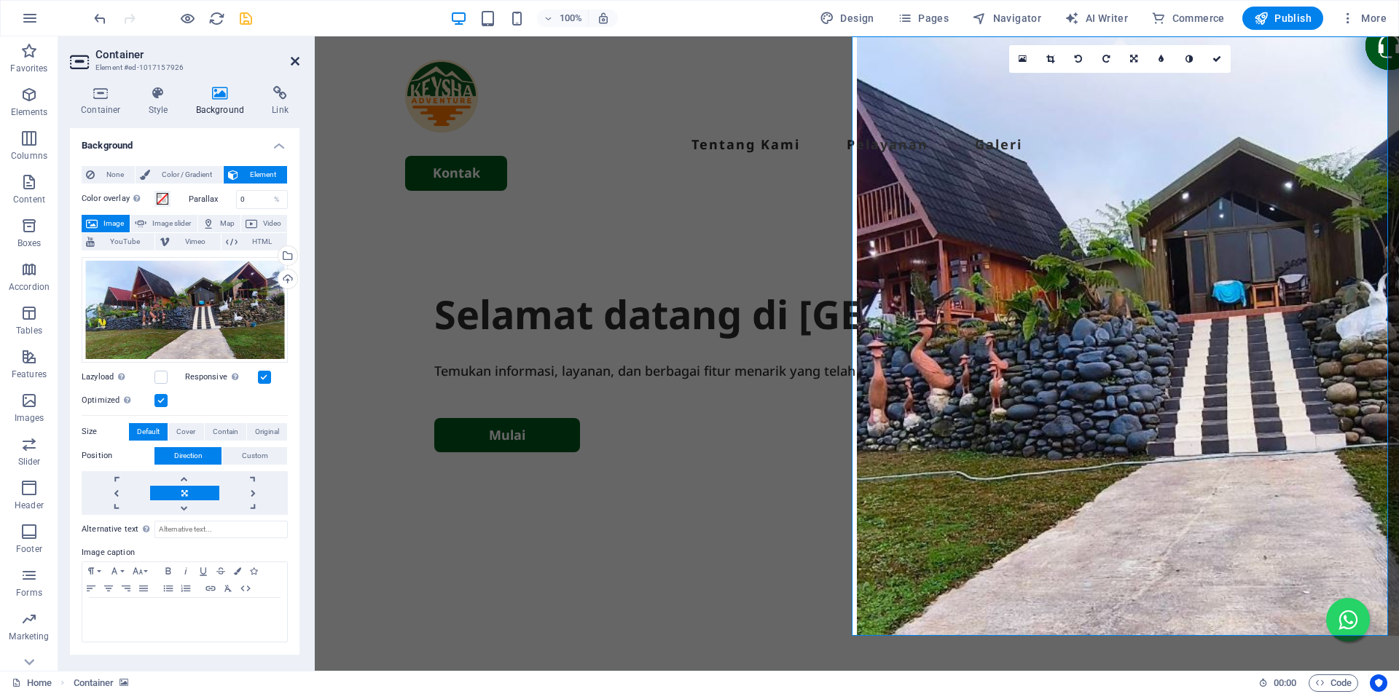
click at [295, 60] on icon at bounding box center [295, 61] width 9 height 12
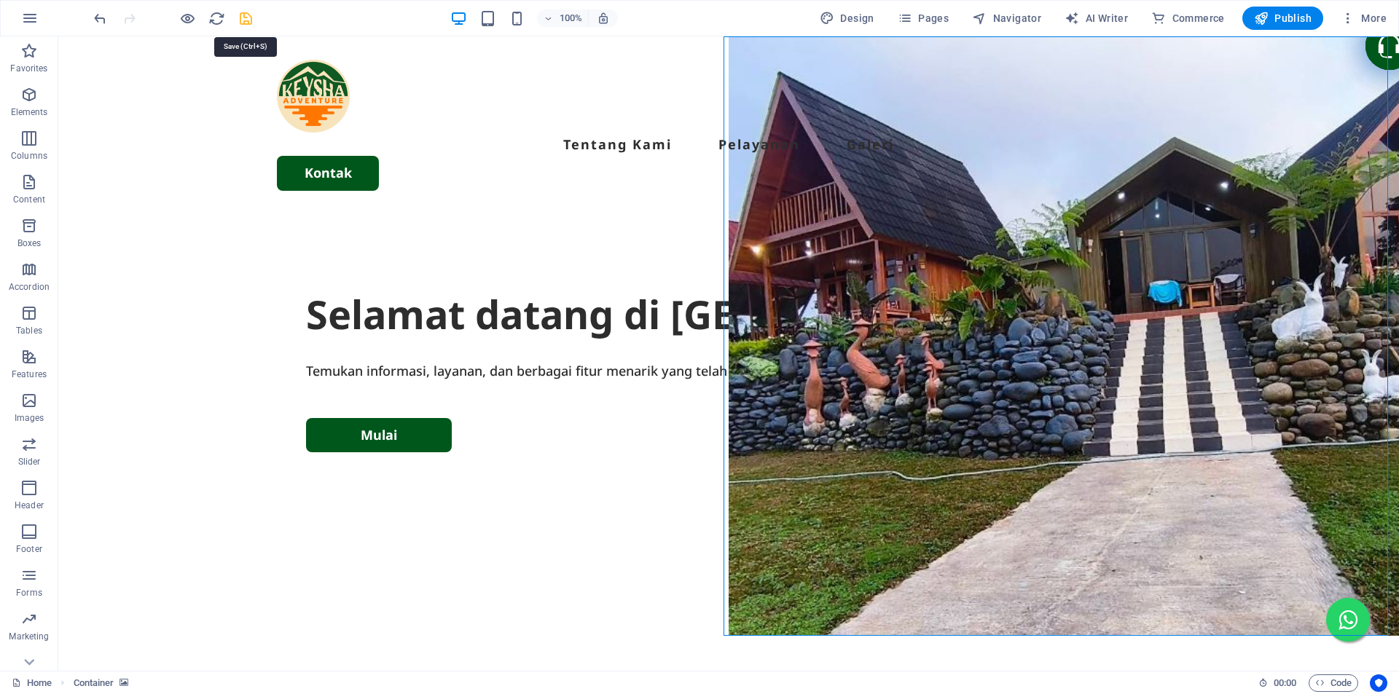
click at [247, 20] on icon "save" at bounding box center [245, 18] width 17 height 17
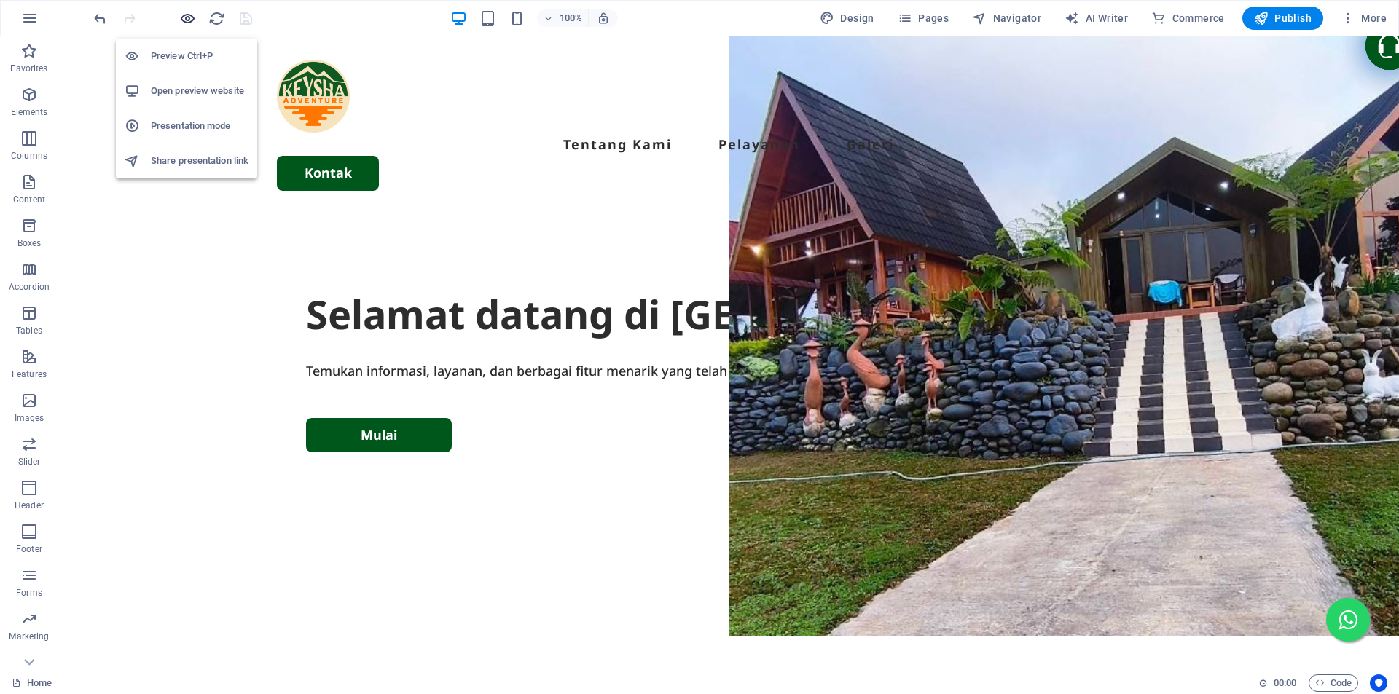
click at [193, 25] on icon "button" at bounding box center [187, 18] width 17 height 17
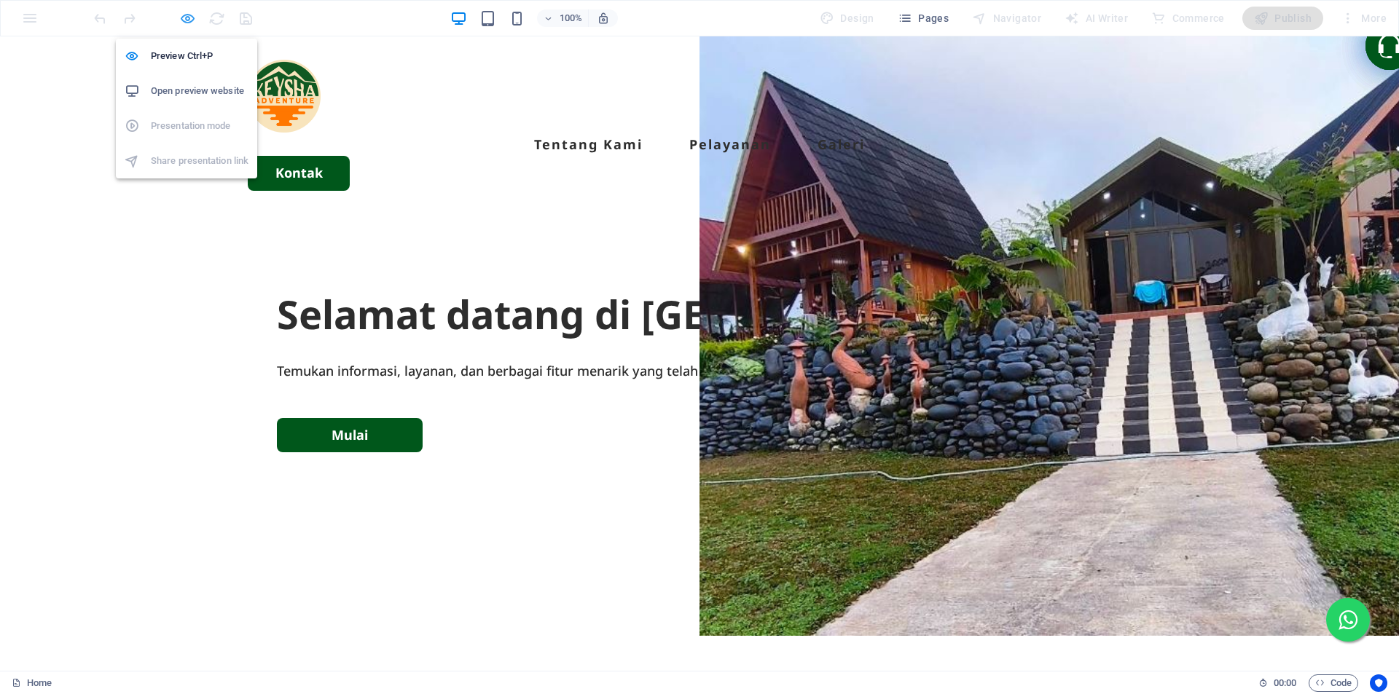
click at [194, 23] on icon "button" at bounding box center [187, 18] width 17 height 17
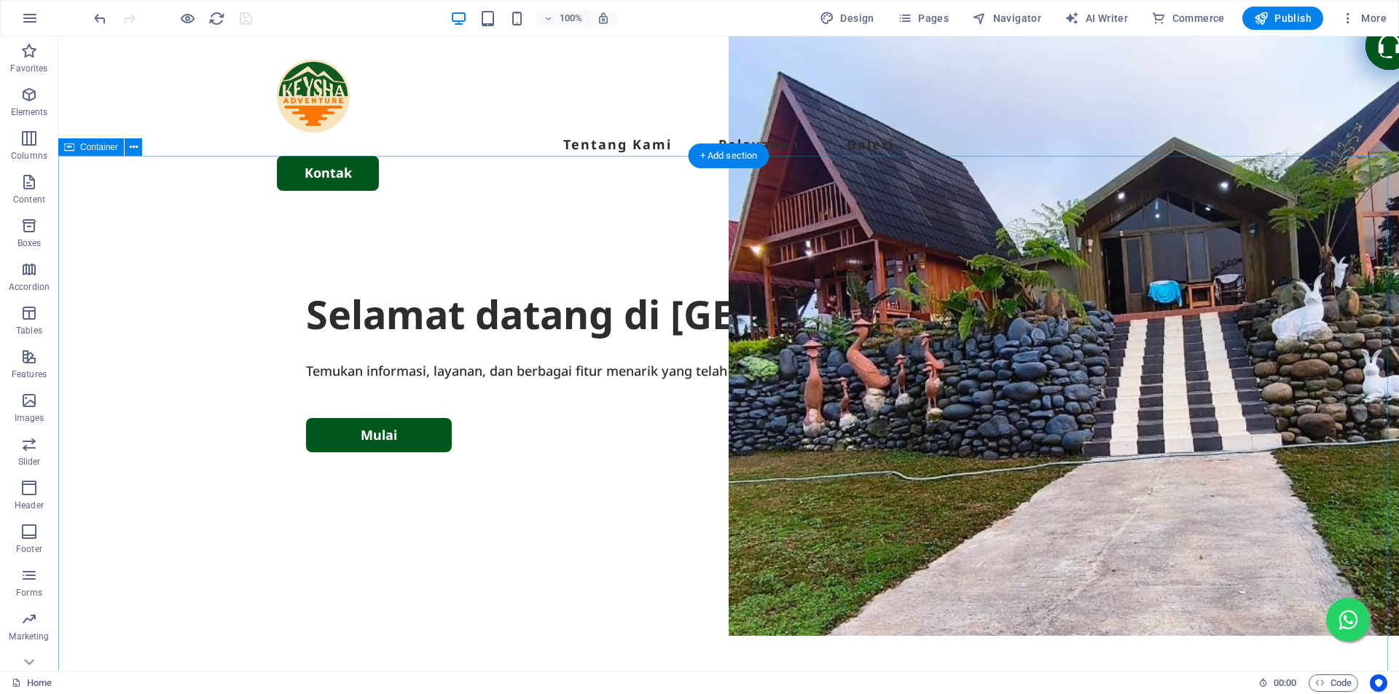
click at [627, 559] on div "Selamat datang di [GEOGRAPHIC_DATA] 99 Temukan informasi, layanan, dan berbagai…" at bounding box center [728, 494] width 1340 height 561
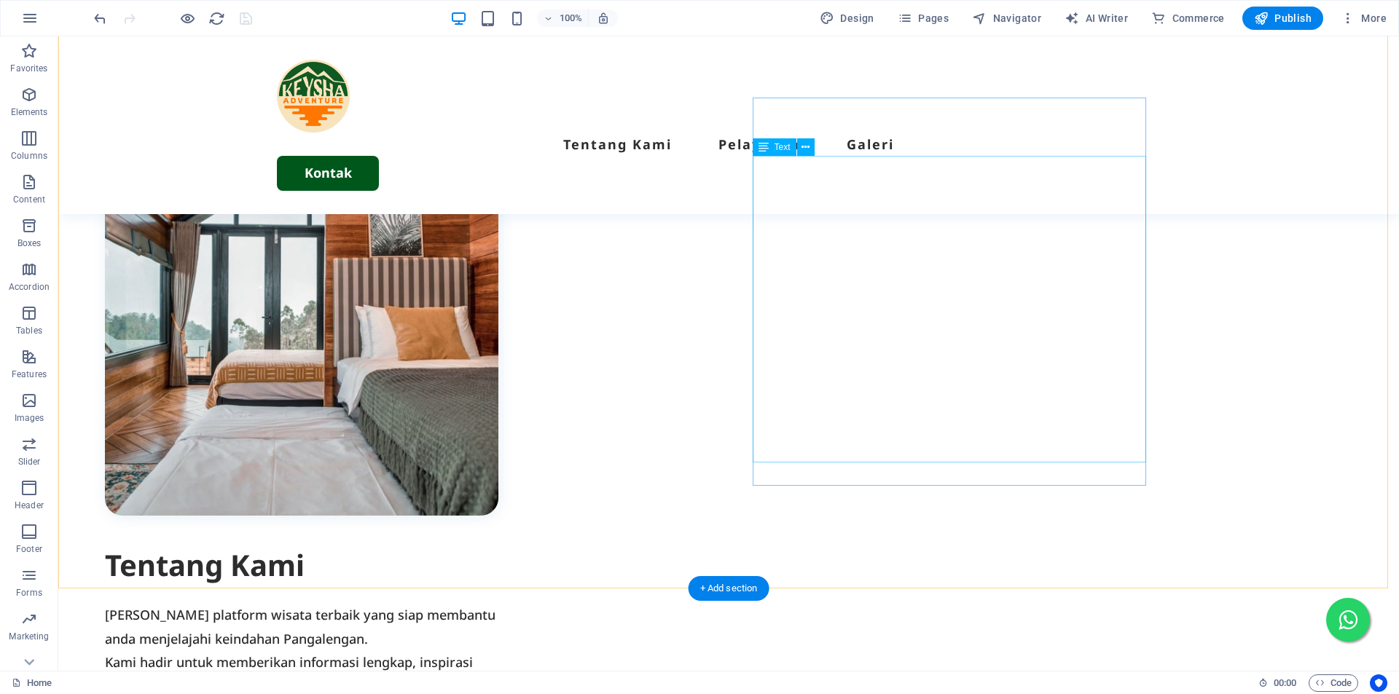
scroll to position [801, 0]
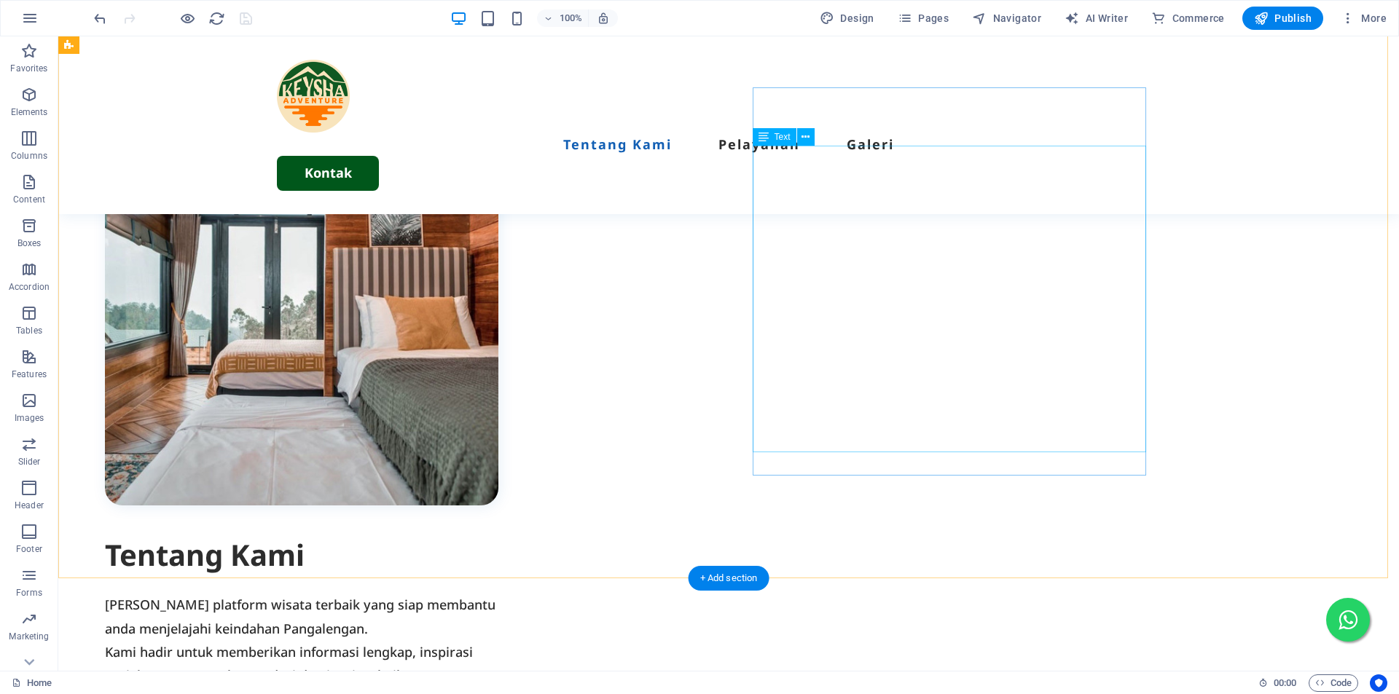
click at [498, 298] on figure at bounding box center [301, 282] width 393 height 448
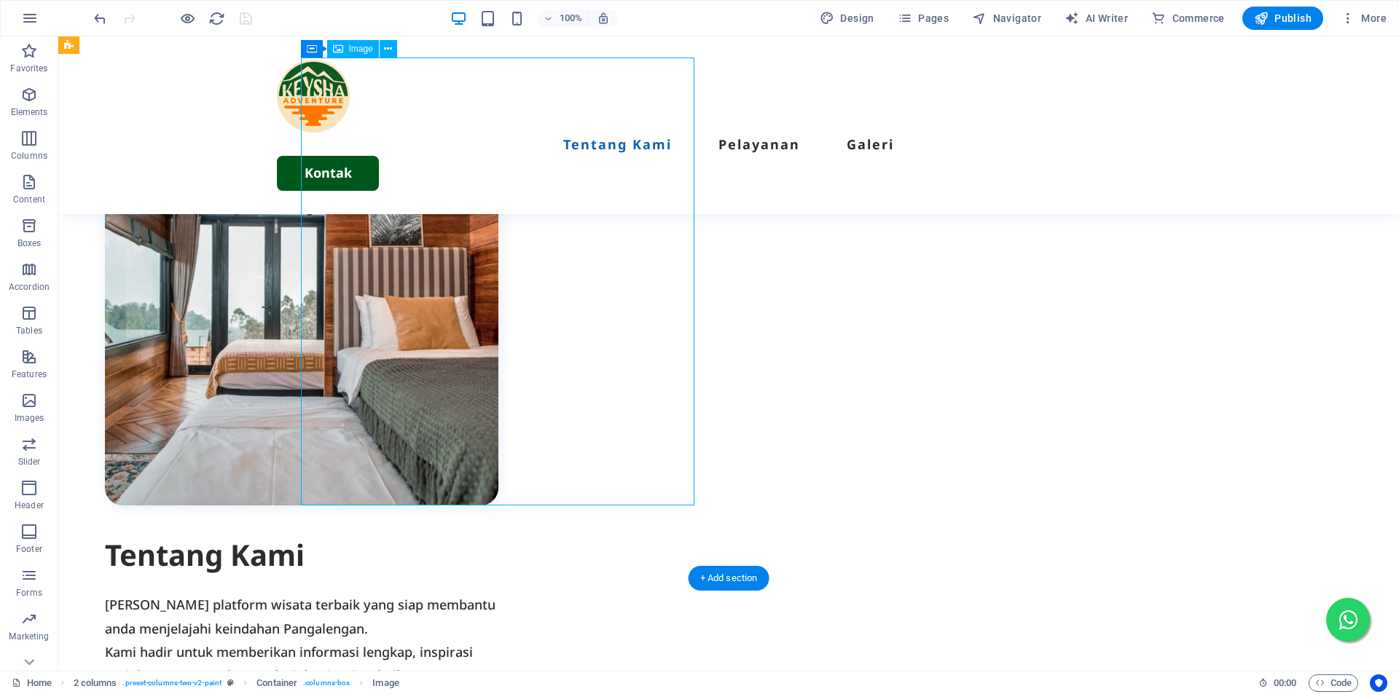
click at [498, 298] on figure at bounding box center [301, 282] width 393 height 448
select select "%"
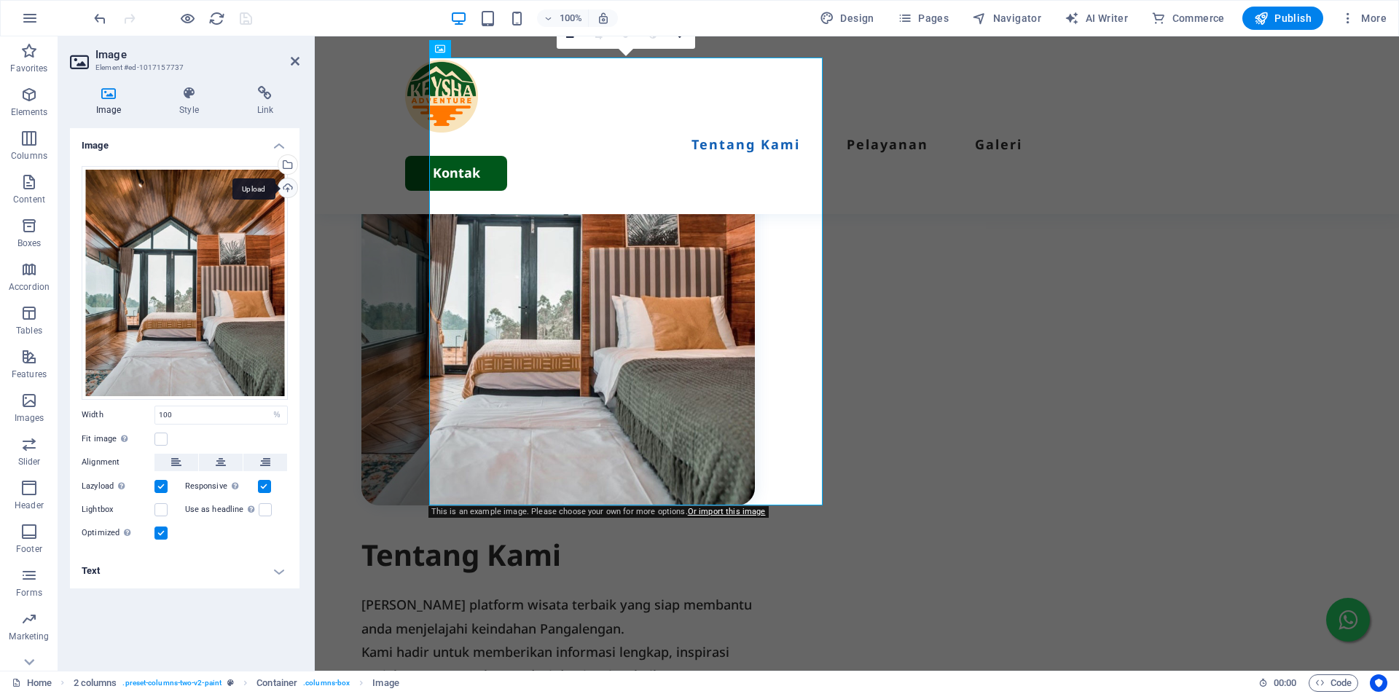
click at [278, 188] on div "Upload" at bounding box center [286, 189] width 22 height 22
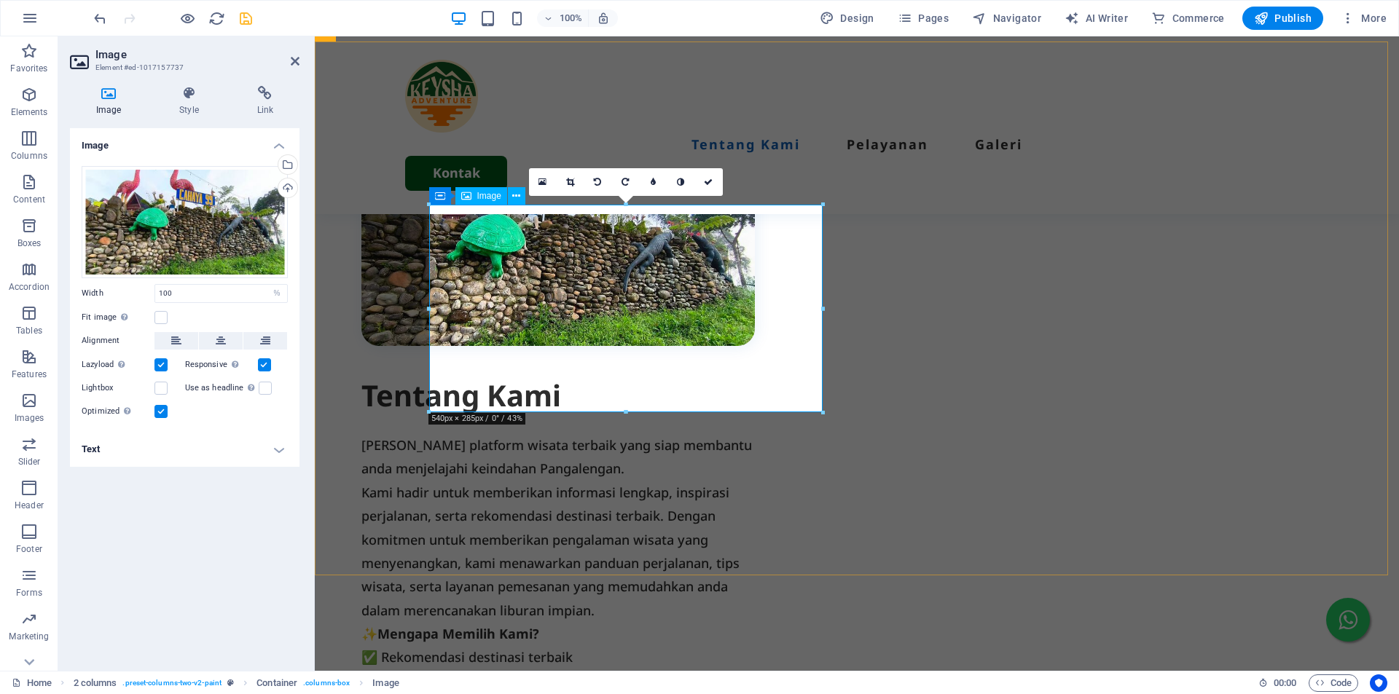
scroll to position [746, 0]
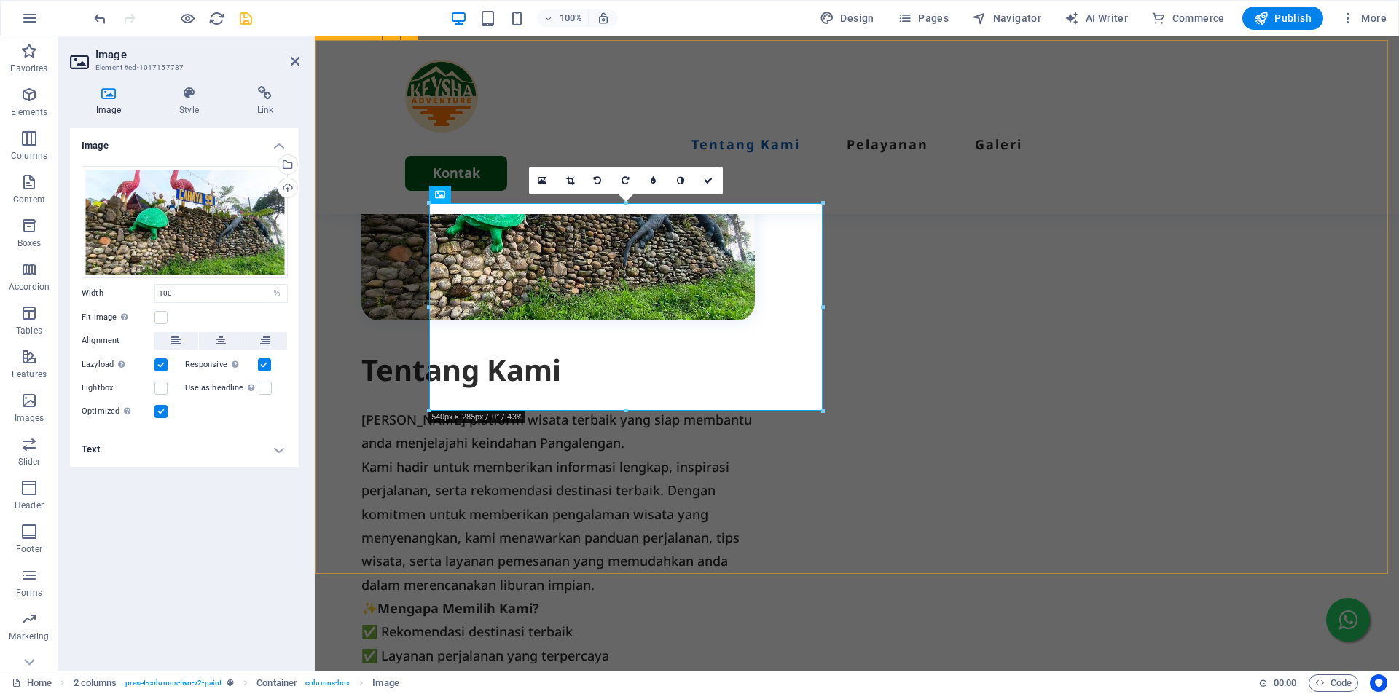
click at [696, 454] on div "Tentang Kami [PERSON_NAME] platform wisata terbaik yang siap membantu anda menj…" at bounding box center [857, 425] width 1084 height 771
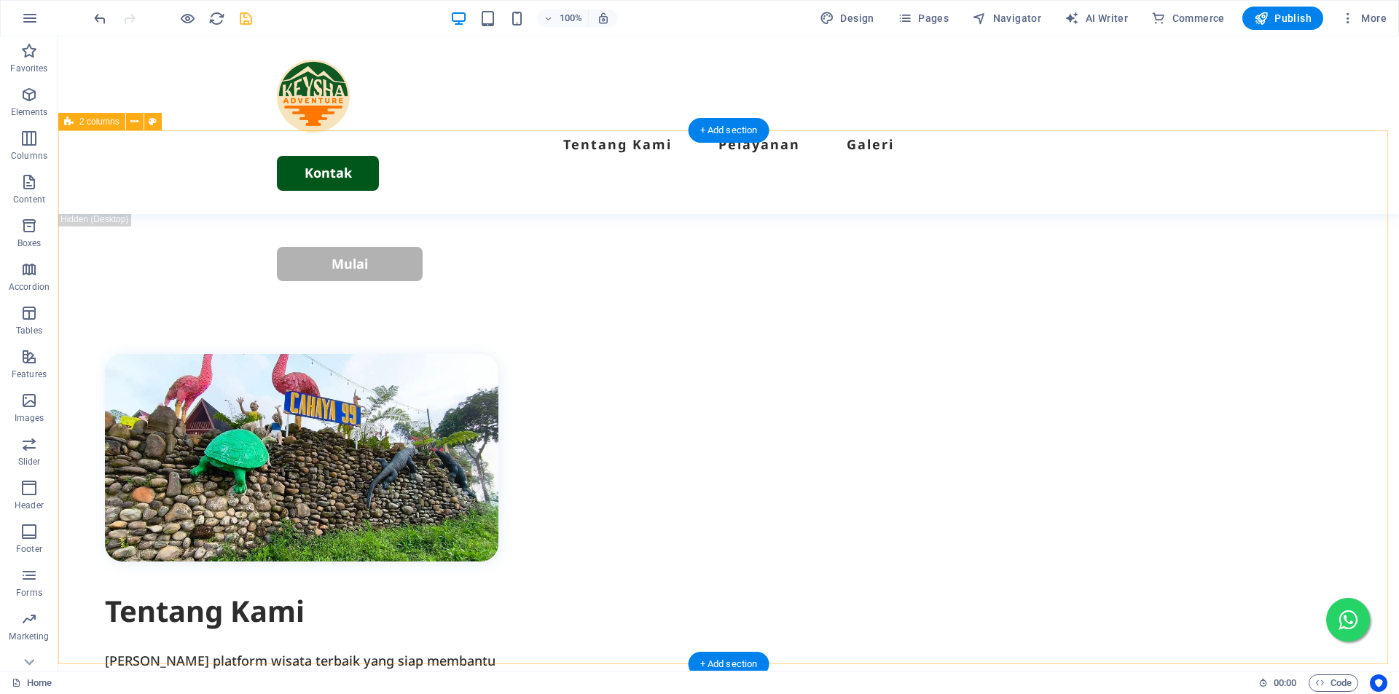
scroll to position [656, 0]
